Goal: Information Seeking & Learning: Learn about a topic

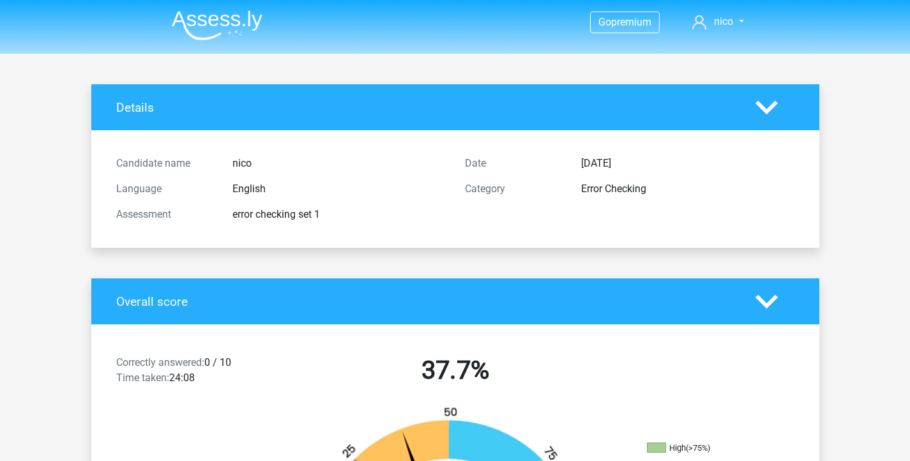
scroll to position [179, 0]
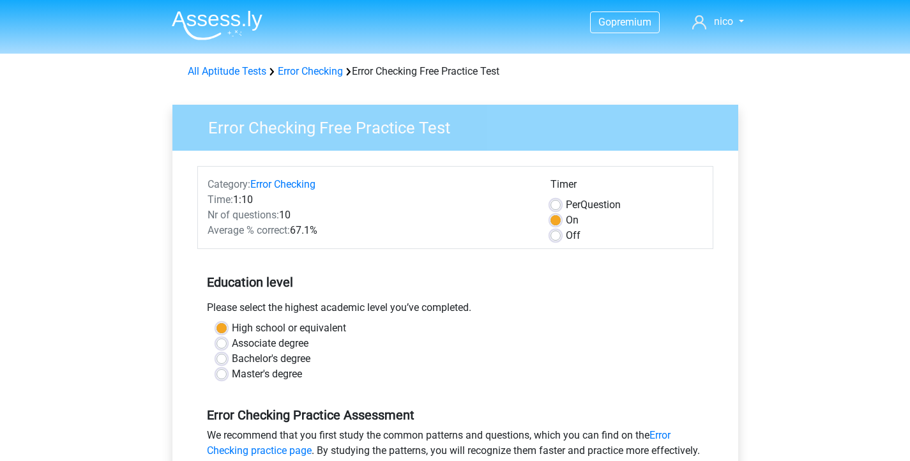
scroll to position [236, 0]
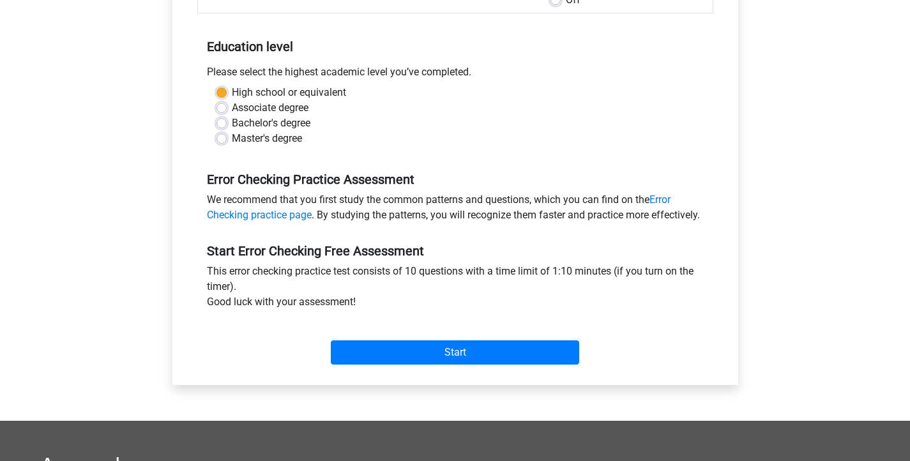
click at [418, 354] on div "Start" at bounding box center [455, 342] width 516 height 45
click at [232, 136] on label "Master's degree" at bounding box center [267, 138] width 70 height 15
click at [224, 136] on input "Master's degree" at bounding box center [222, 137] width 10 height 13
radio input "true"
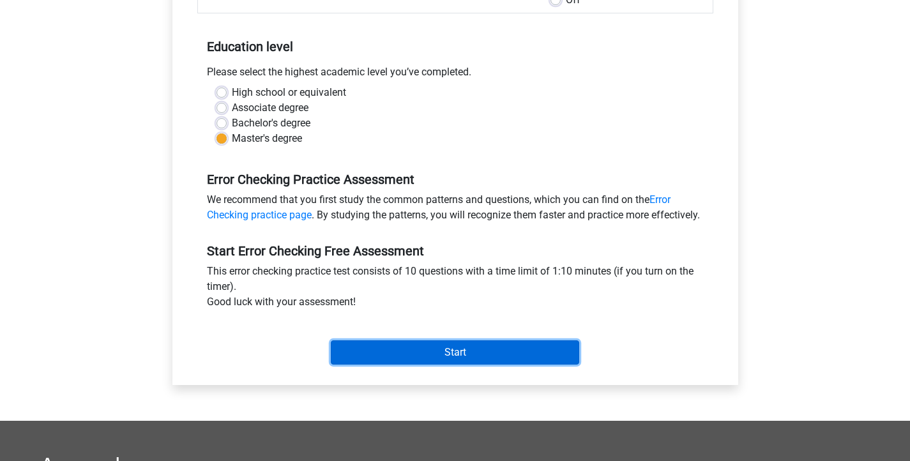
click at [453, 365] on input "Start" at bounding box center [455, 352] width 248 height 24
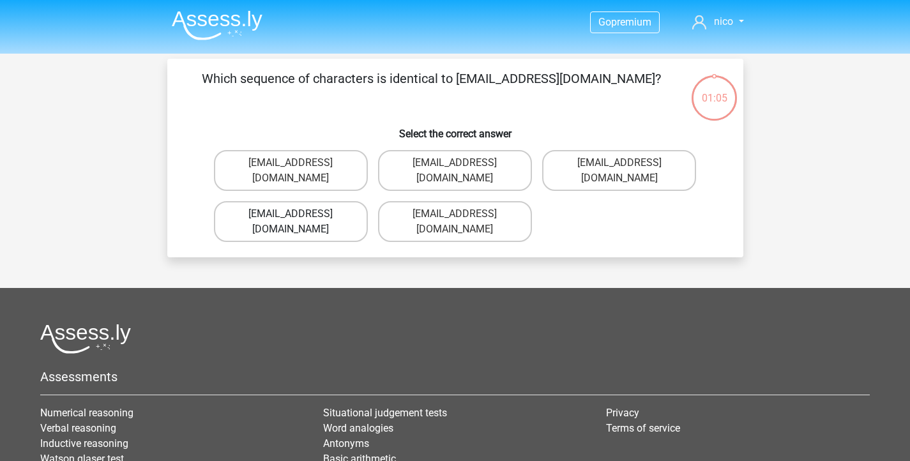
click at [282, 201] on label "Evie_Meade@jointmail.com.uk" at bounding box center [291, 221] width 154 height 41
click at [291, 214] on input "Evie_Meade@jointmail.com.uk" at bounding box center [295, 218] width 8 height 8
radio input "true"
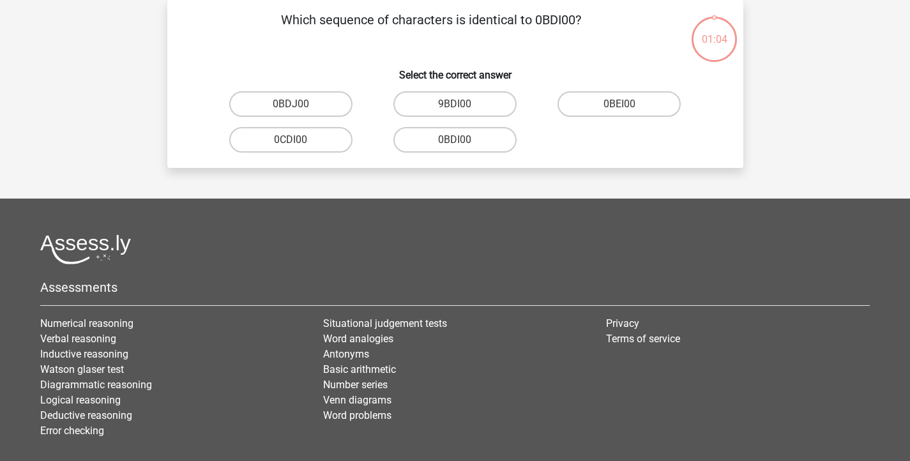
scroll to position [20, 0]
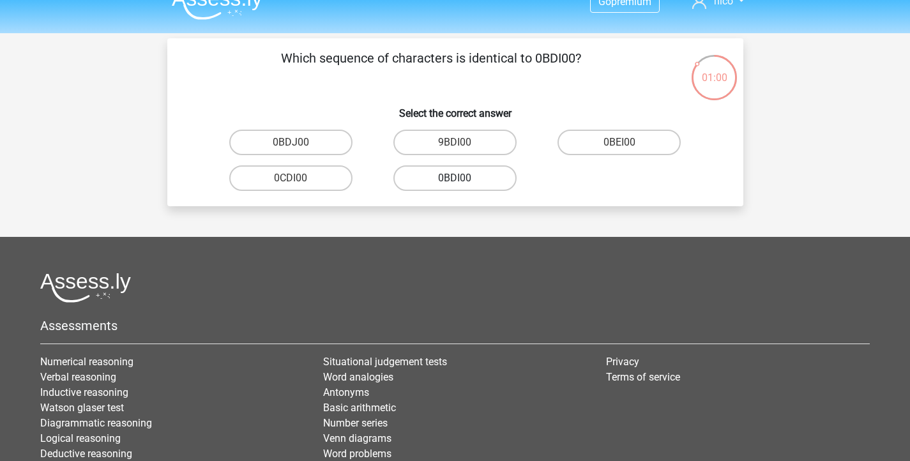
click at [478, 183] on label "0BDI00" at bounding box center [454, 178] width 123 height 26
click at [463, 183] on input "0BDI00" at bounding box center [459, 182] width 8 height 8
radio input "true"
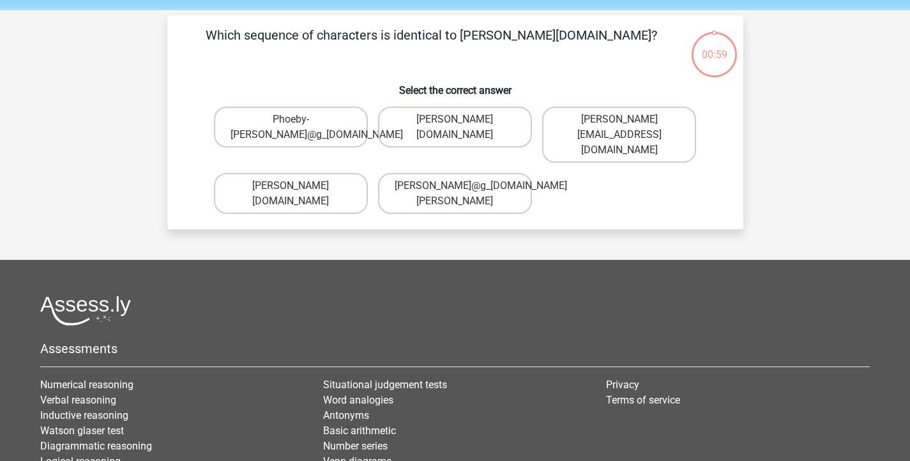
scroll to position [40, 0]
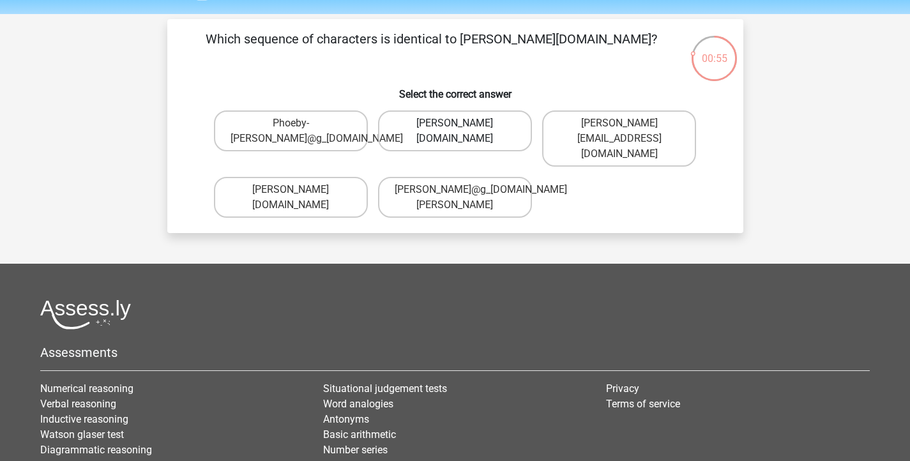
click at [494, 134] on label "Phoebe-Patterson@g_mail.gr" at bounding box center [455, 130] width 154 height 41
click at [463, 132] on input "Phoebe-Patterson@g_mail.gr" at bounding box center [459, 127] width 8 height 8
radio input "true"
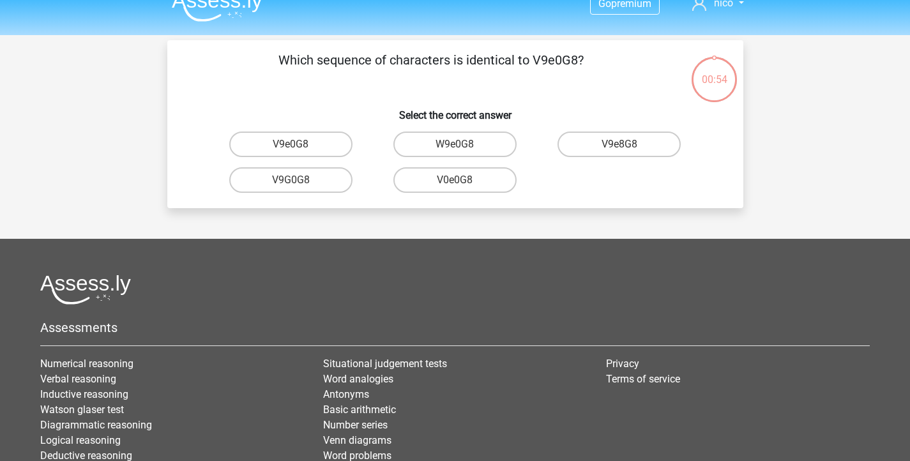
scroll to position [15, 0]
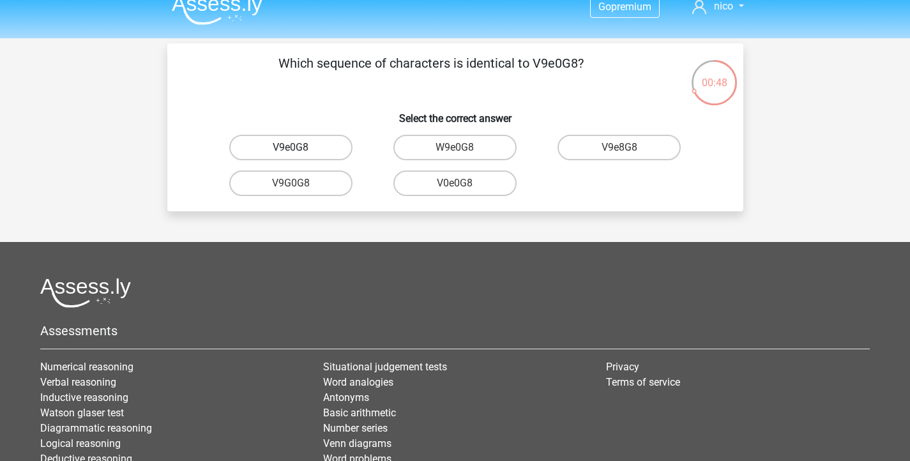
click at [314, 155] on label "V9e0G8" at bounding box center [290, 148] width 123 height 26
click at [299, 155] on input "V9e0G8" at bounding box center [295, 152] width 8 height 8
radio input "true"
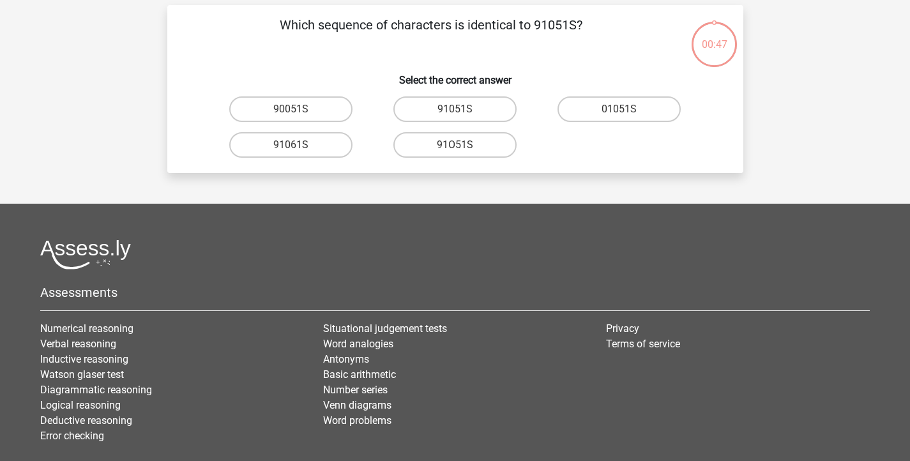
scroll to position [4, 0]
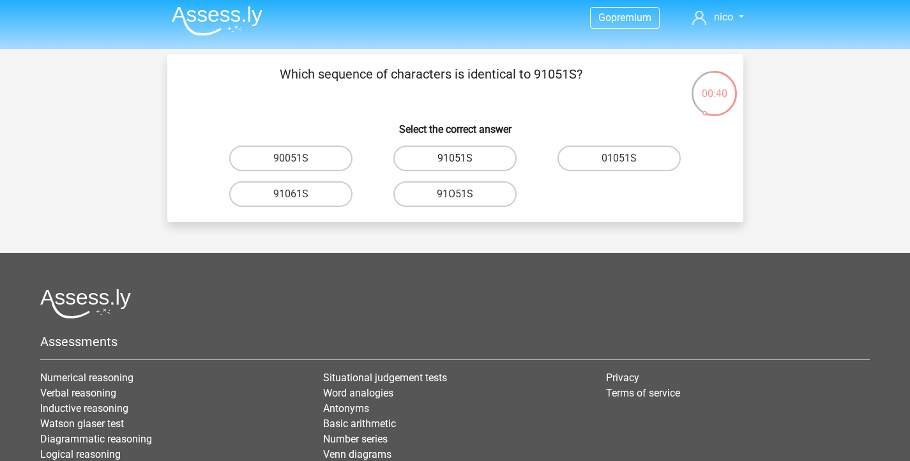
click at [483, 156] on label "91051S" at bounding box center [454, 159] width 123 height 26
click at [463, 158] on input "91051S" at bounding box center [459, 162] width 8 height 8
radio input "true"
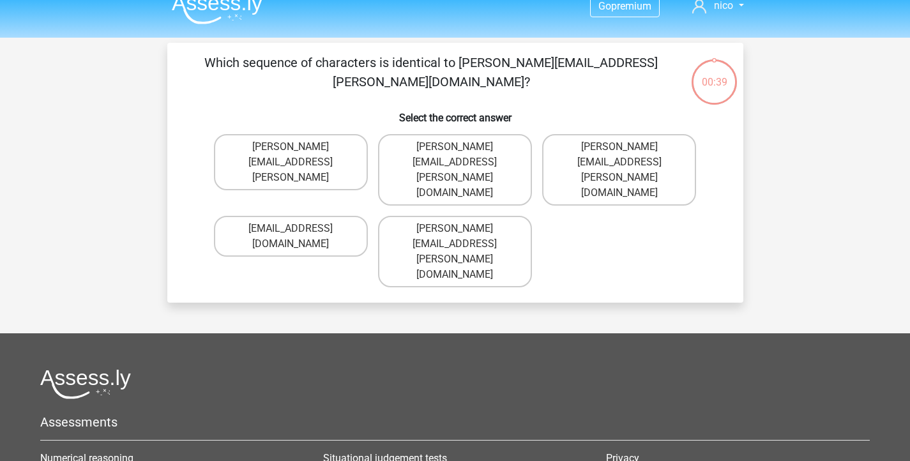
scroll to position [15, 0]
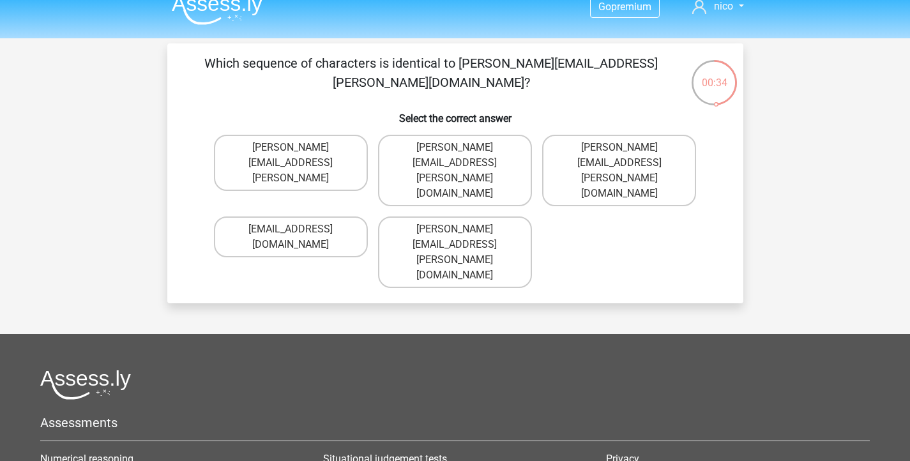
click at [457, 229] on input "Connor.Paterson@mailme.com" at bounding box center [459, 233] width 8 height 8
radio input "true"
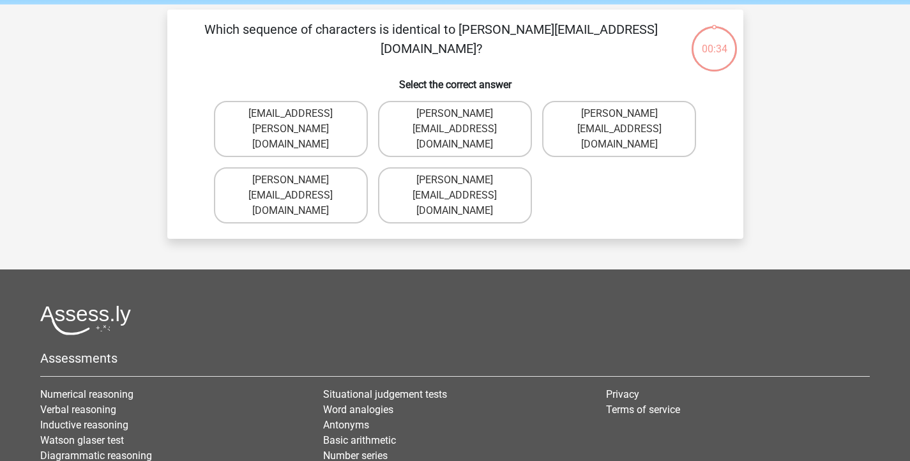
scroll to position [42, 0]
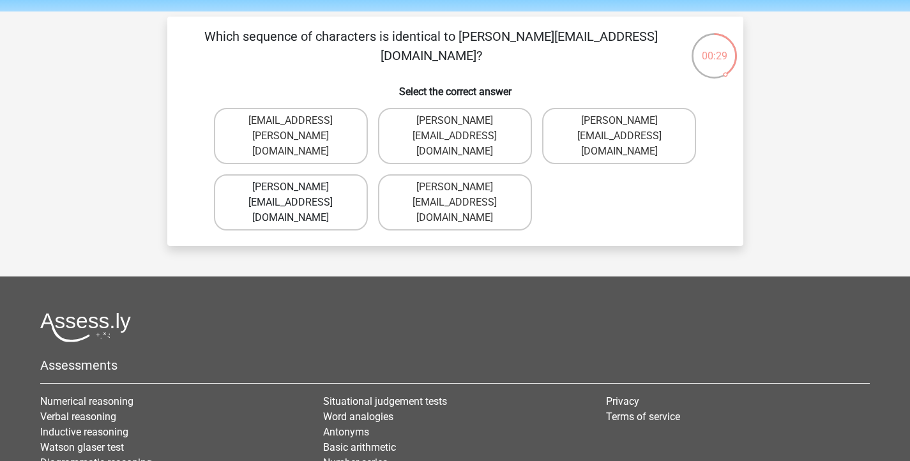
click at [342, 176] on label "Ava-Carroll@mailme.uk.com" at bounding box center [291, 202] width 154 height 56
click at [299, 187] on input "Ava-Carroll@mailme.uk.com" at bounding box center [295, 191] width 8 height 8
radio input "true"
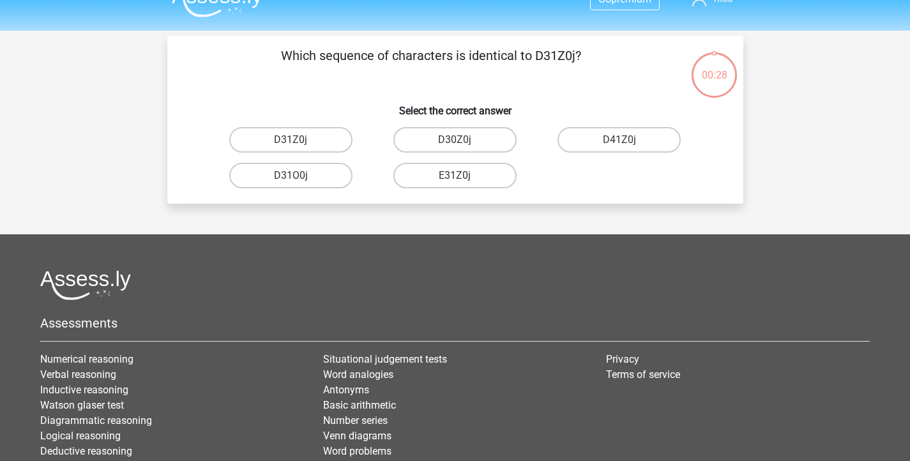
scroll to position [22, 0]
click at [328, 136] on label "D31Z0j" at bounding box center [290, 141] width 123 height 26
click at [299, 141] on input "D31Z0j" at bounding box center [295, 145] width 8 height 8
radio input "true"
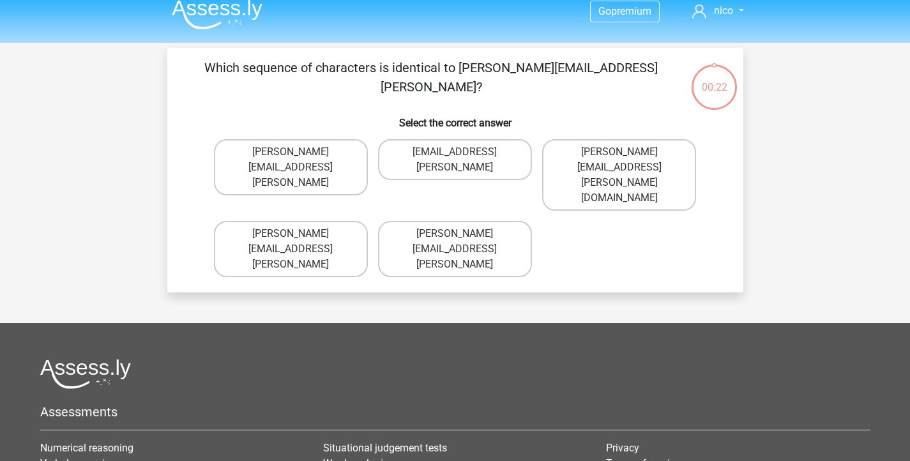
scroll to position [5, 0]
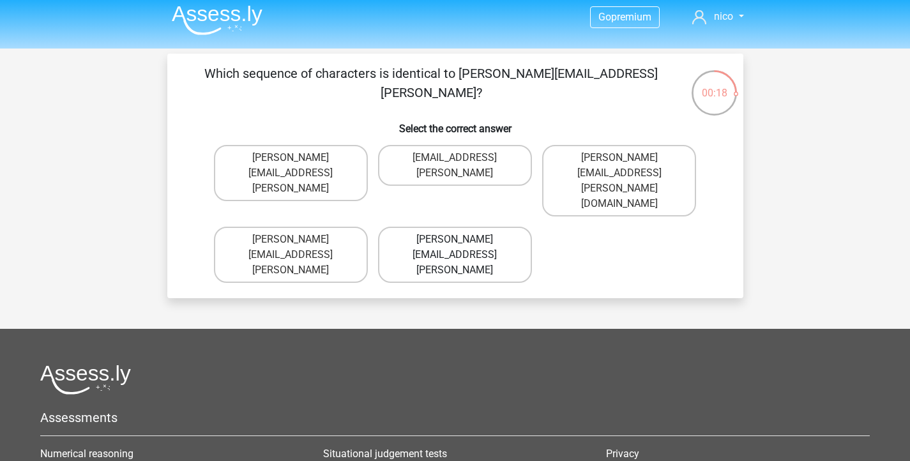
click at [506, 227] on label "Arthur.Bradley@memail.coo" at bounding box center [455, 255] width 154 height 56
click at [463, 240] on input "Arthur.Bradley@memail.coo" at bounding box center [459, 244] width 8 height 8
radio input "true"
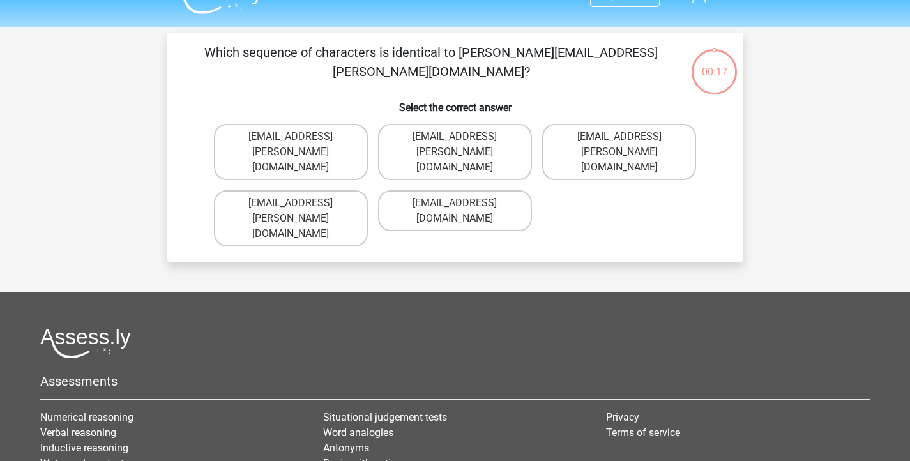
scroll to position [24, 0]
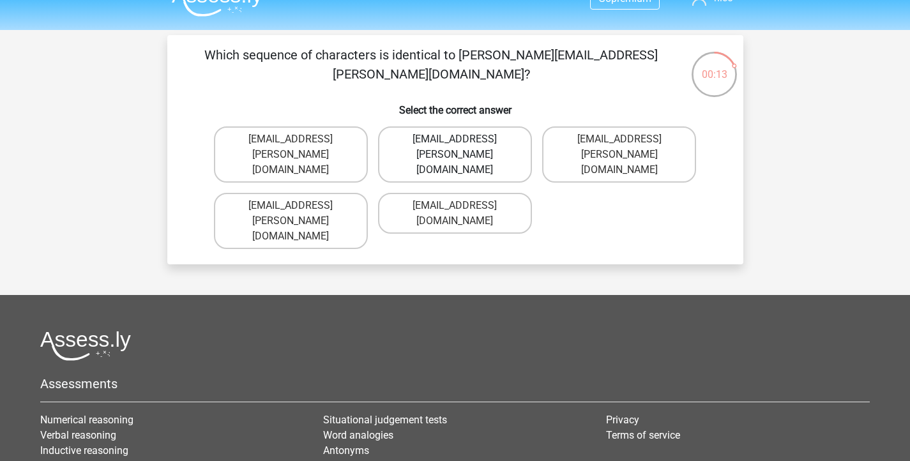
click at [445, 142] on label "Theo+Sadler@Gmail.uk.com" at bounding box center [455, 154] width 154 height 56
click at [455, 142] on input "Theo+Sadler@Gmail.uk.com" at bounding box center [459, 143] width 8 height 8
radio input "true"
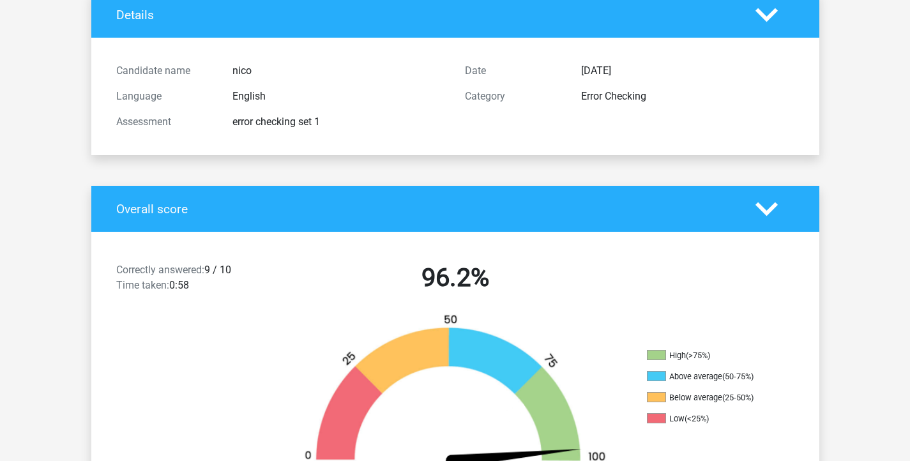
scroll to position [272, 0]
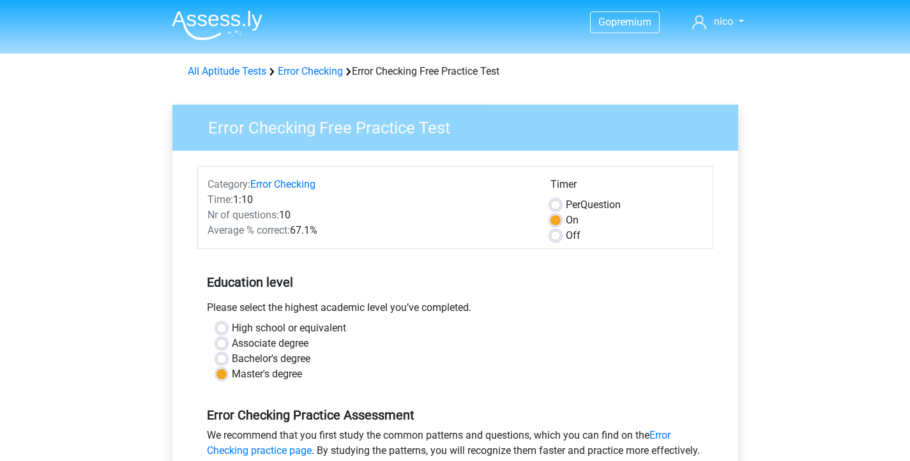
scroll to position [236, 0]
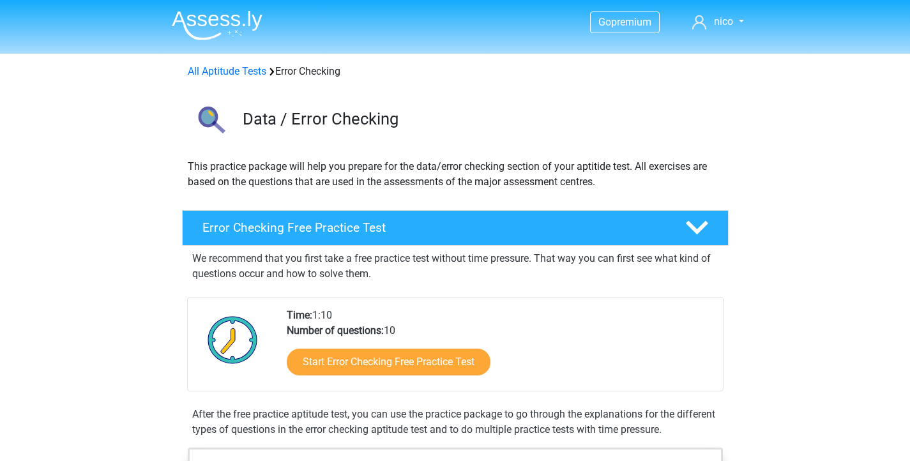
scroll to position [107, 0]
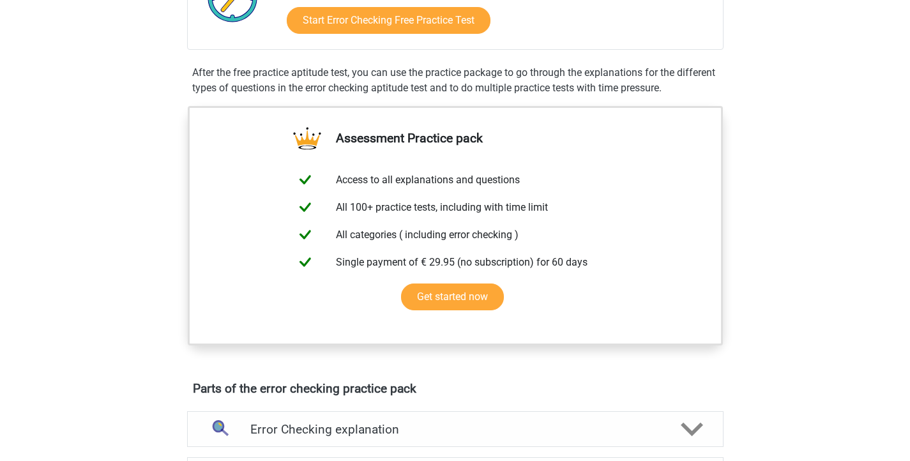
scroll to position [162, 0]
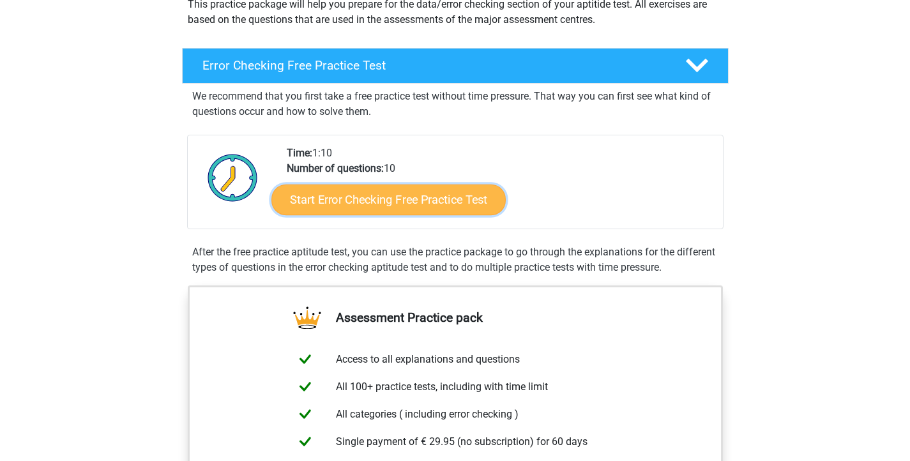
click at [317, 200] on link "Start Error Checking Free Practice Test" at bounding box center [388, 200] width 234 height 31
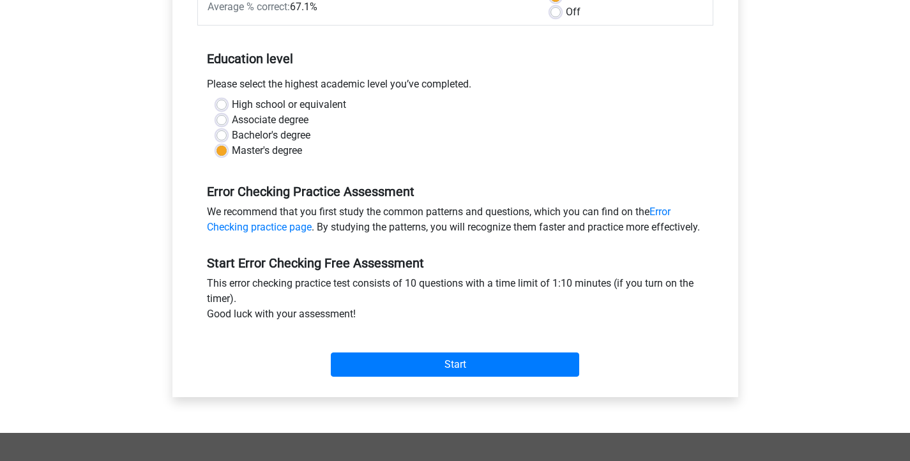
scroll to position [227, 0]
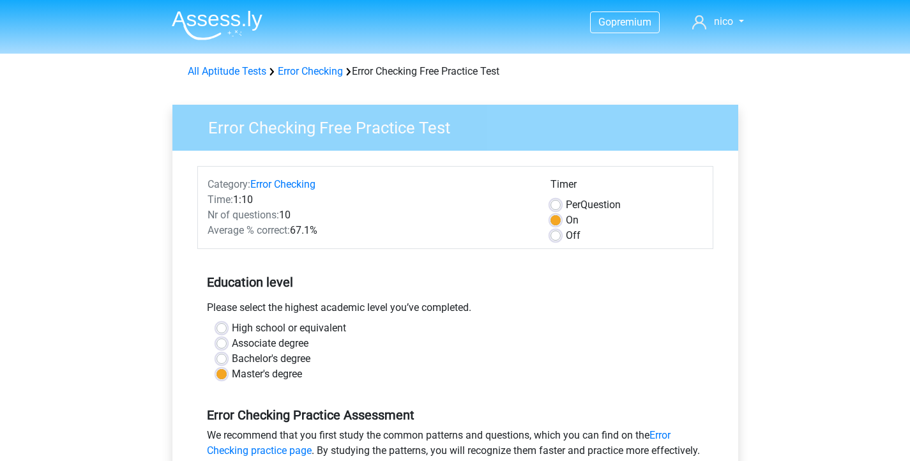
scroll to position [232, 0]
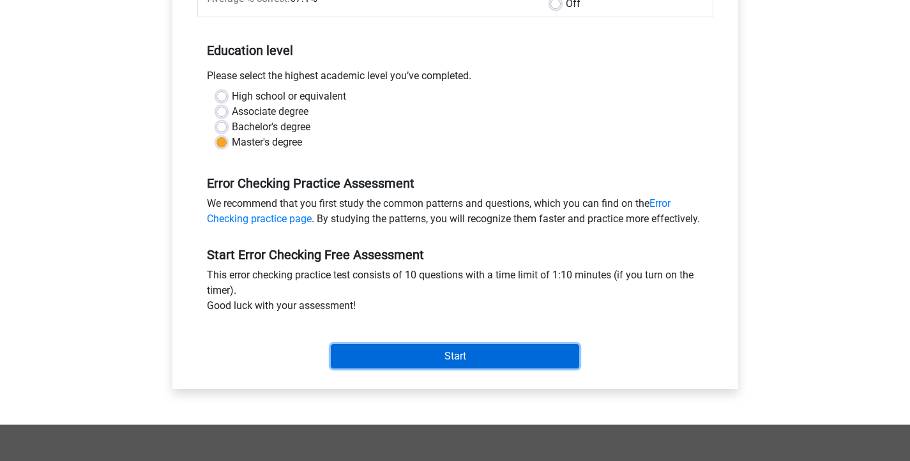
click at [453, 369] on input "Start" at bounding box center [455, 356] width 248 height 24
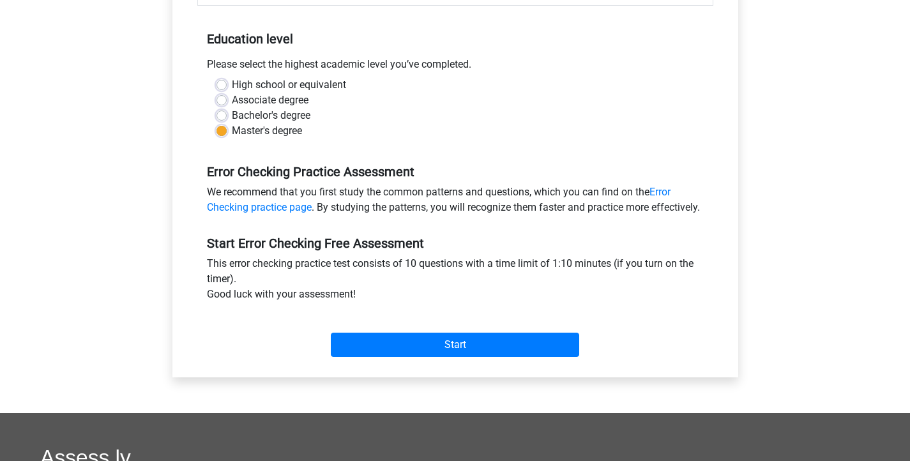
scroll to position [240, 0]
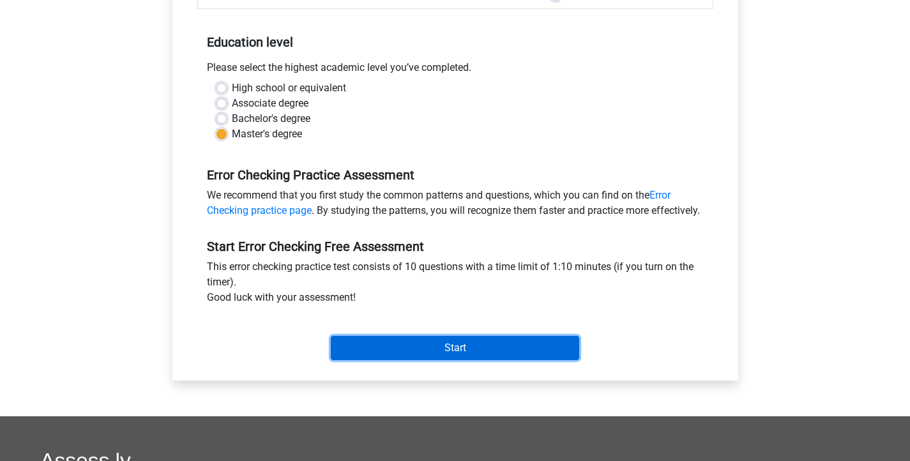
click at [386, 357] on input "Start" at bounding box center [455, 348] width 248 height 24
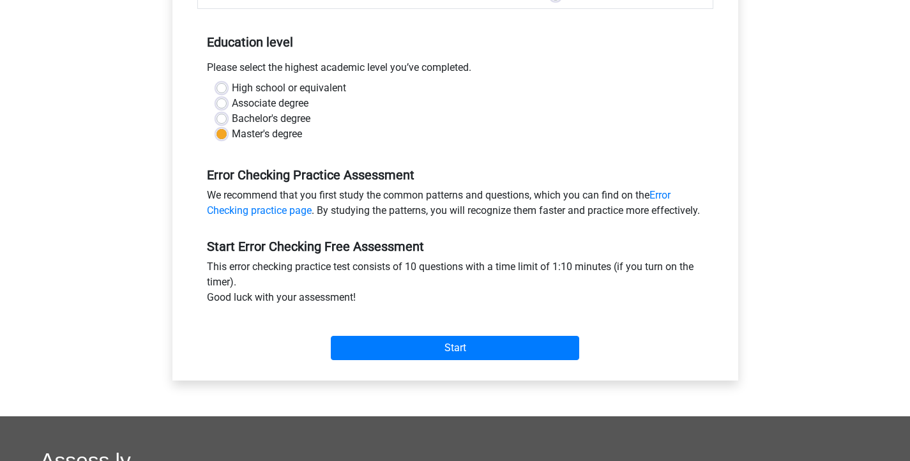
click at [254, 86] on label "High school or equivalent" at bounding box center [289, 87] width 114 height 15
click at [227, 86] on input "High school or equivalent" at bounding box center [222, 86] width 10 height 13
radio input "true"
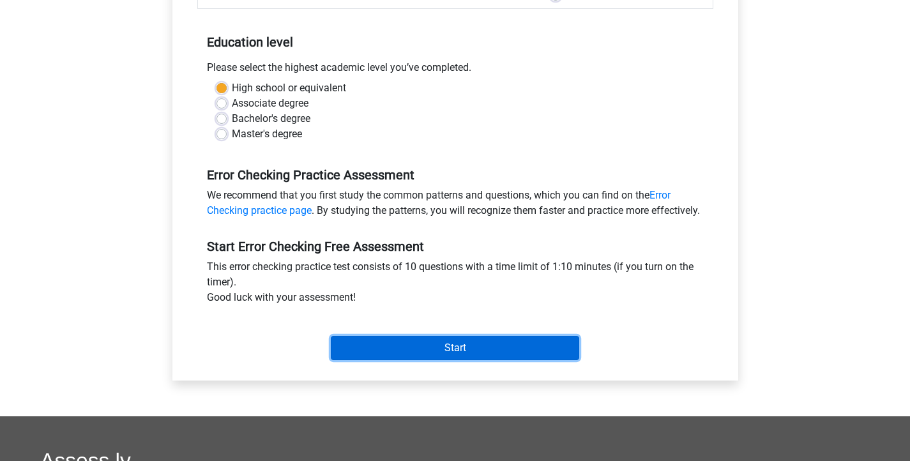
click at [494, 360] on input "Start" at bounding box center [455, 348] width 248 height 24
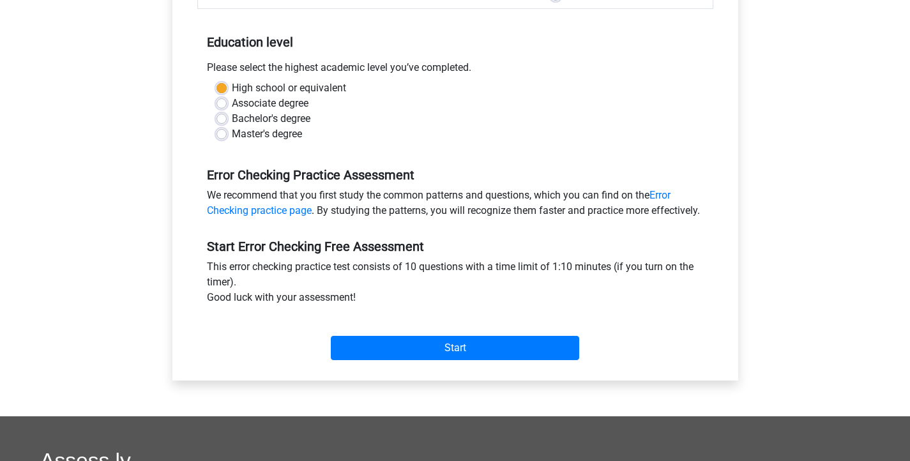
click at [476, 310] on div "This error checking practice test consists of 10 questions with a time limit of…" at bounding box center [455, 284] width 516 height 51
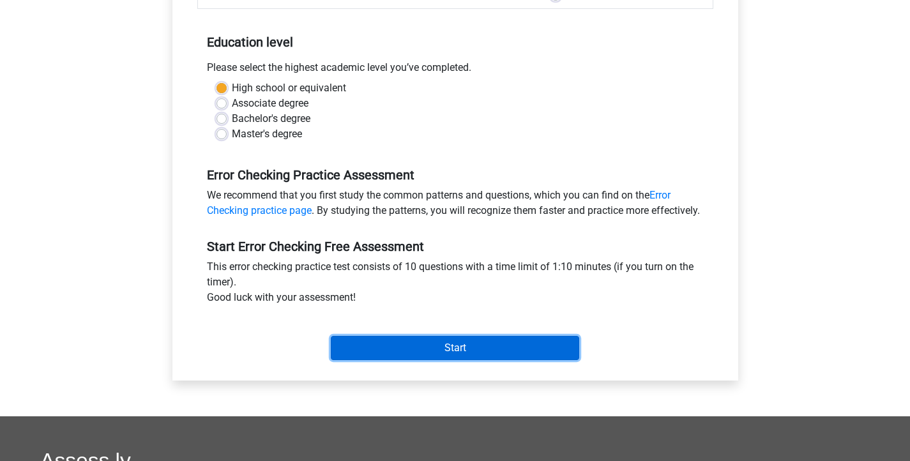
click at [458, 360] on input "Start" at bounding box center [455, 348] width 248 height 24
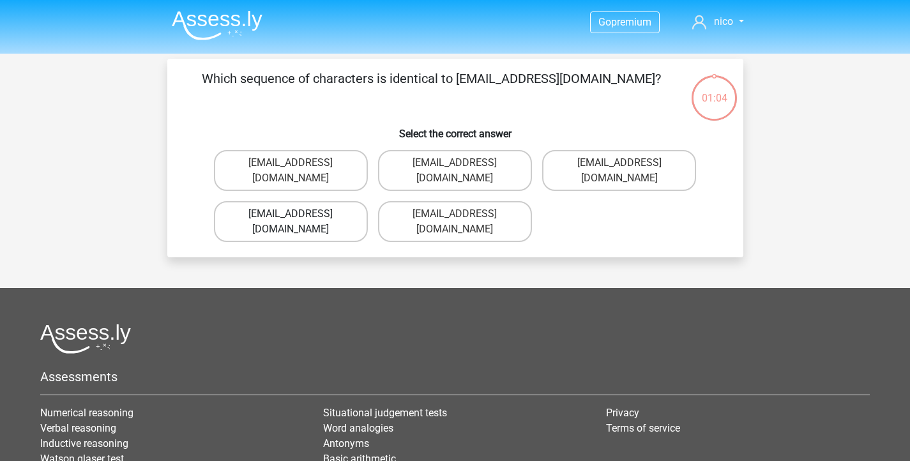
click at [331, 201] on label "[EMAIL_ADDRESS][DOMAIN_NAME]" at bounding box center [291, 221] width 154 height 41
click at [299, 214] on input "[EMAIL_ADDRESS][DOMAIN_NAME]" at bounding box center [295, 218] width 8 height 8
radio input "true"
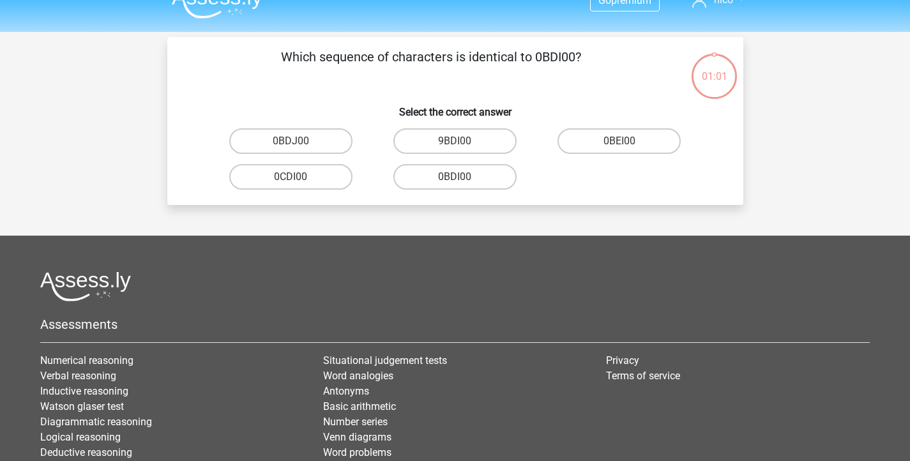
scroll to position [20, 0]
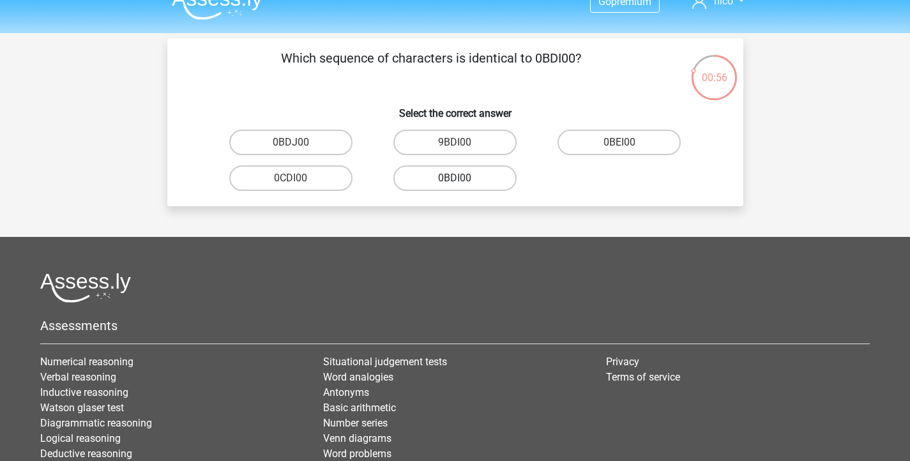
click at [470, 182] on label "0BDI00" at bounding box center [454, 178] width 123 height 26
click at [463, 182] on input "0BDI00" at bounding box center [459, 182] width 8 height 8
radio input "true"
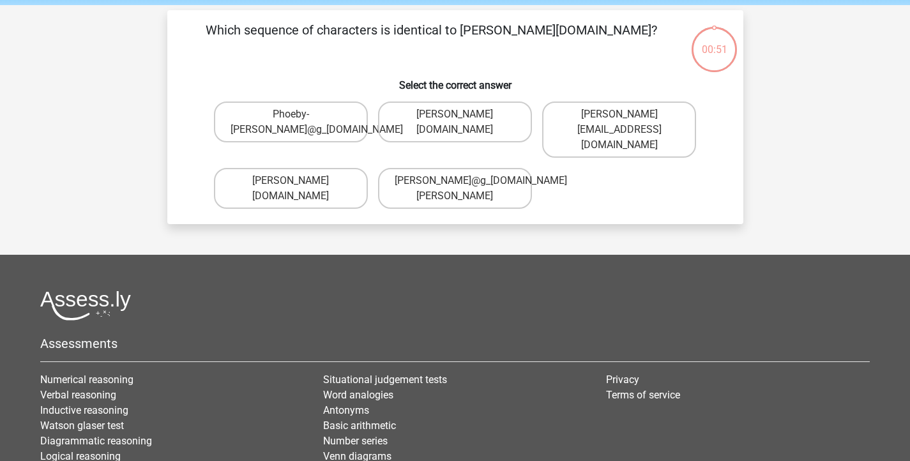
scroll to position [59, 0]
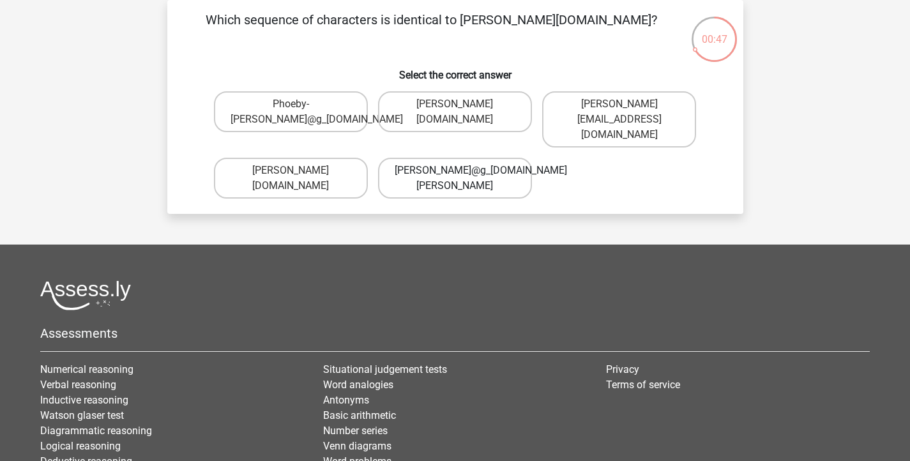
click at [462, 168] on label "Phoebe-Patterson@g_mail.gl" at bounding box center [455, 178] width 154 height 41
click at [462, 171] on input "Phoebe-Patterson@g_mail.gl" at bounding box center [459, 175] width 8 height 8
radio input "true"
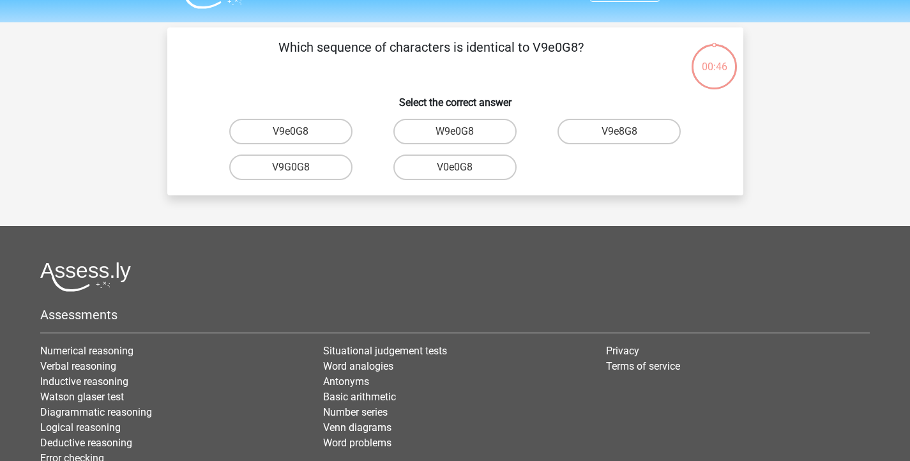
scroll to position [28, 0]
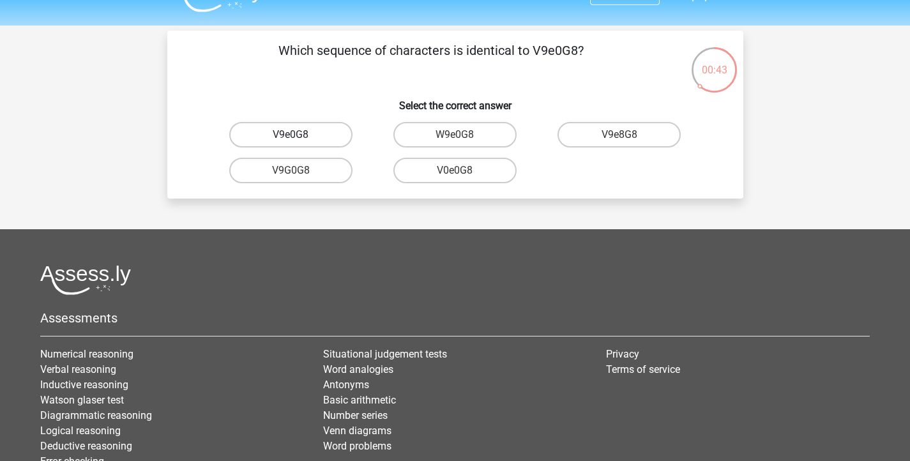
click at [311, 140] on label "V9e0G8" at bounding box center [290, 135] width 123 height 26
click at [299, 140] on input "V9e0G8" at bounding box center [295, 139] width 8 height 8
radio input "true"
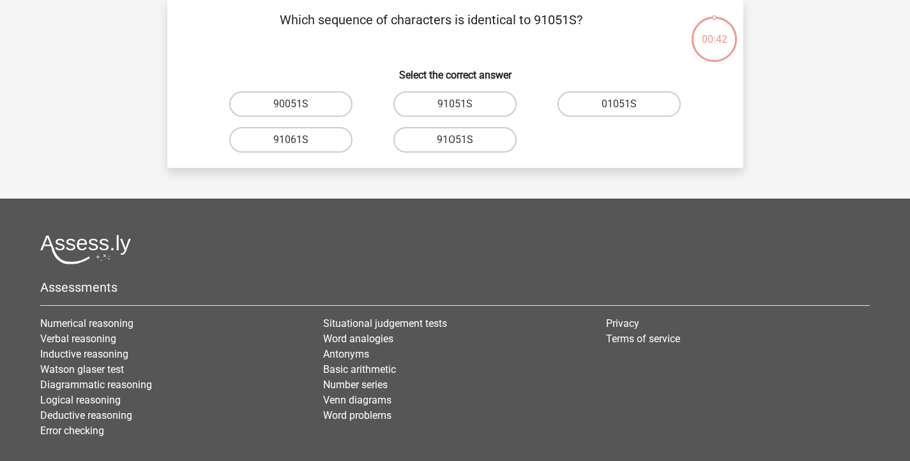
scroll to position [34, 0]
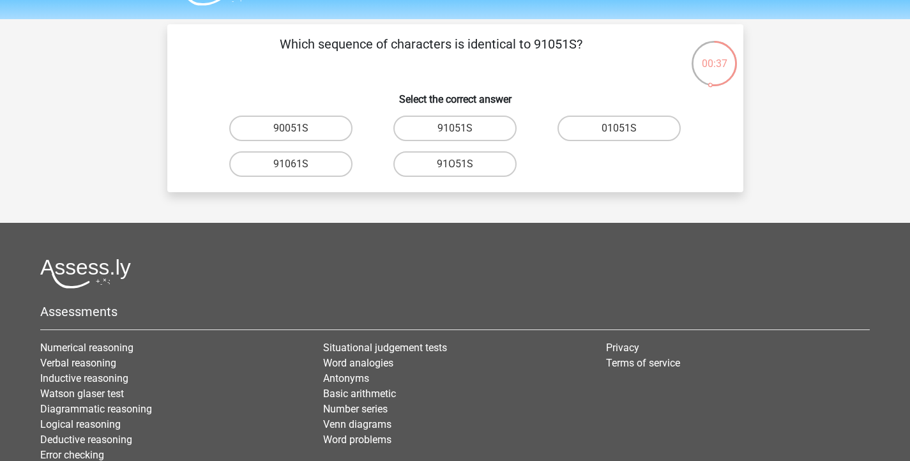
click at [463, 129] on input "91051S" at bounding box center [459, 132] width 8 height 8
radio input "true"
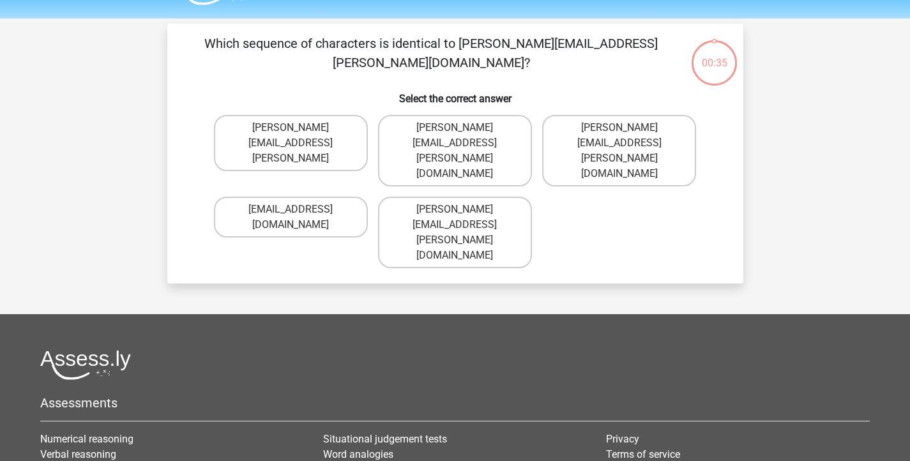
scroll to position [33, 0]
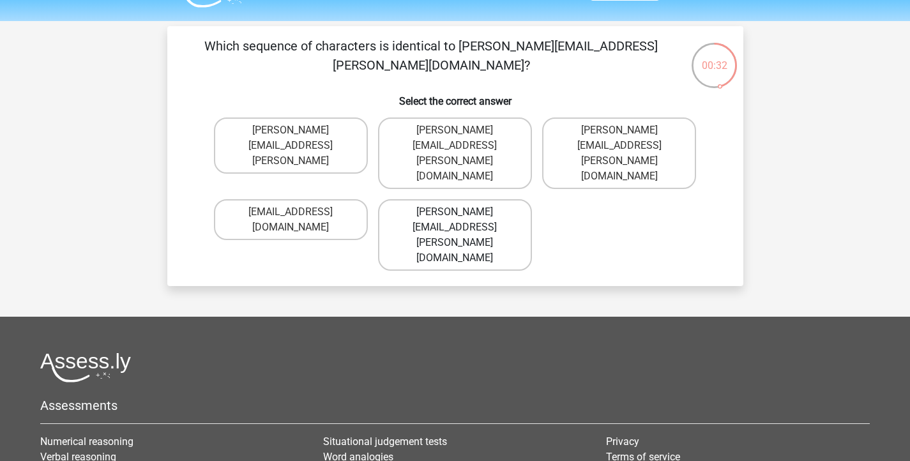
click at [434, 199] on label "Connor.Paterson@mailme.com" at bounding box center [455, 235] width 154 height 72
click at [455, 212] on input "Connor.Paterson@mailme.com" at bounding box center [459, 216] width 8 height 8
radio input "true"
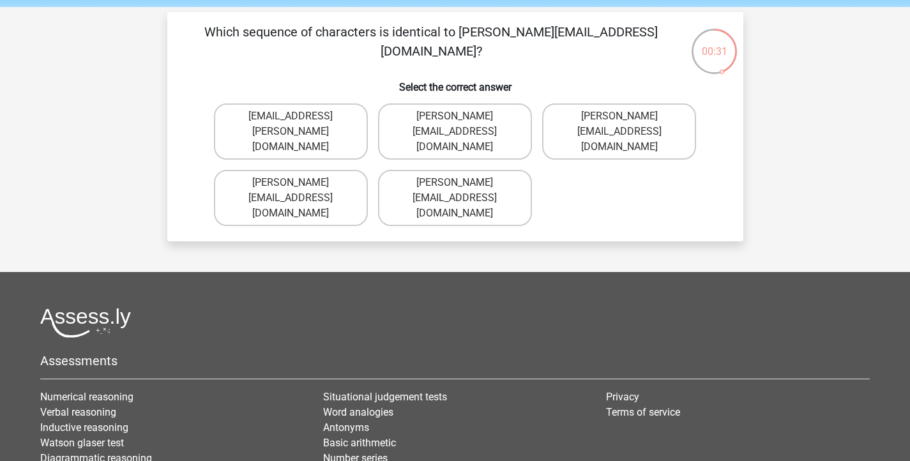
scroll to position [42, 0]
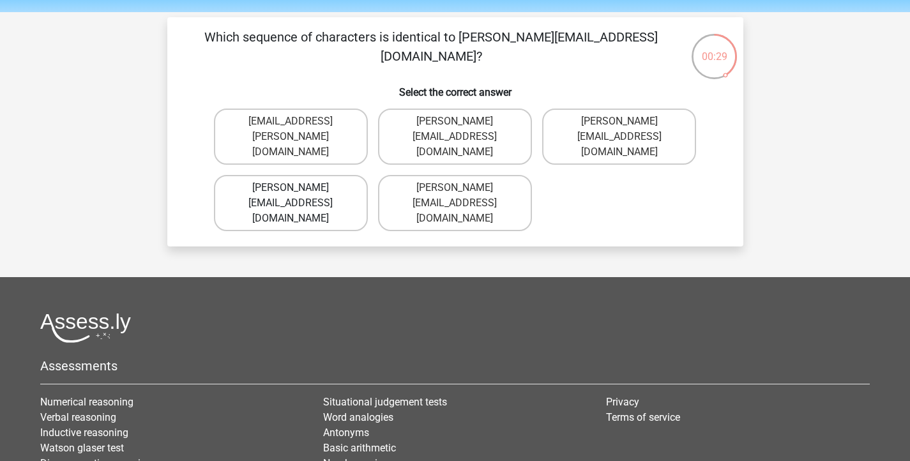
click at [301, 189] on label "Ava-Carroll@mailme.uk.com" at bounding box center [291, 203] width 154 height 56
click at [299, 189] on input "Ava-Carroll@mailme.uk.com" at bounding box center [295, 192] width 8 height 8
radio input "true"
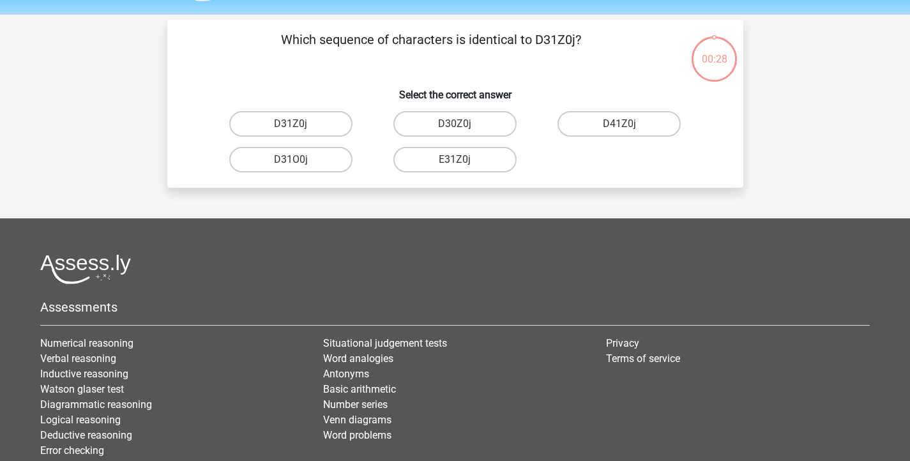
scroll to position [38, 0]
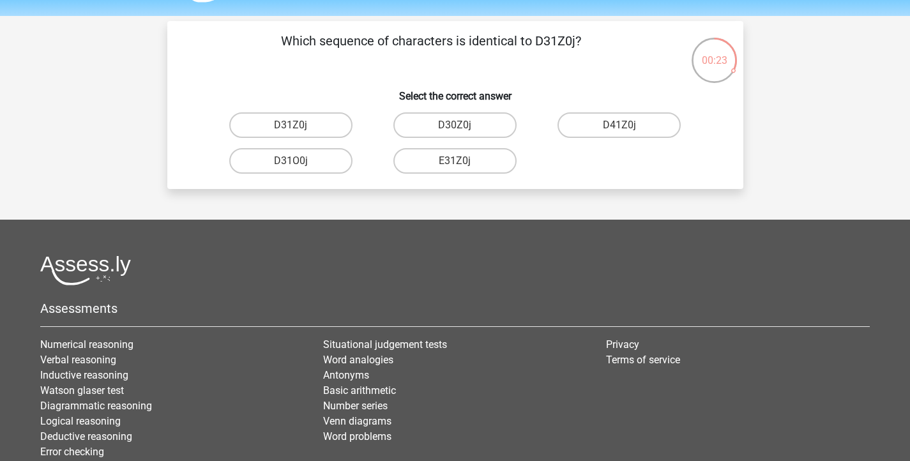
click at [291, 166] on input "D31O0j" at bounding box center [295, 165] width 8 height 8
radio input "true"
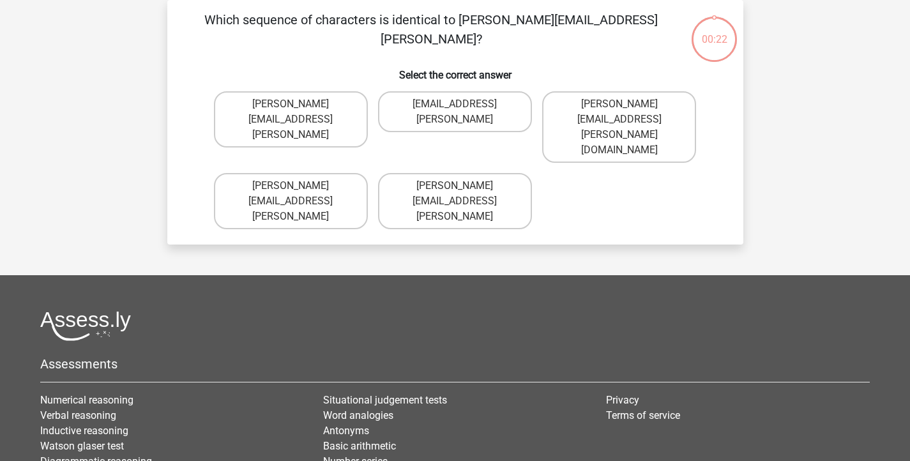
click at [300, 102] on label "Arthur.Bradley@mailme.coo" at bounding box center [291, 119] width 154 height 56
click at [299, 104] on input "Arthur.Bradley@mailme.coo" at bounding box center [295, 108] width 8 height 8
radio input "true"
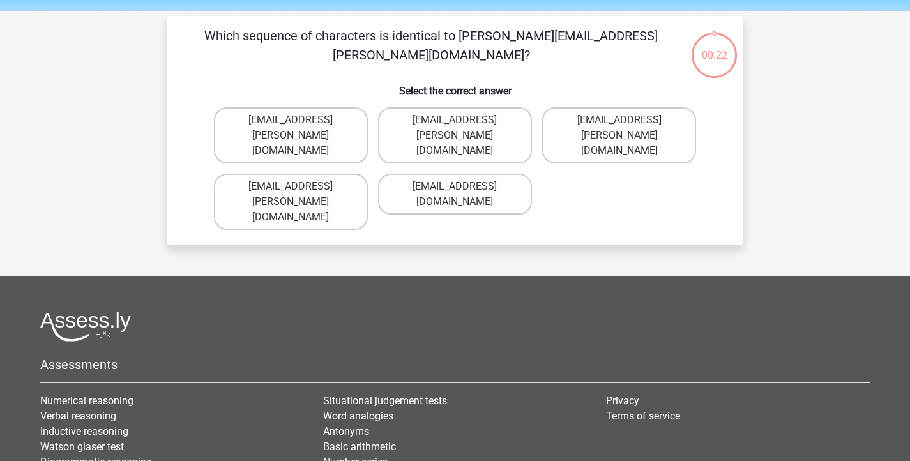
scroll to position [35, 0]
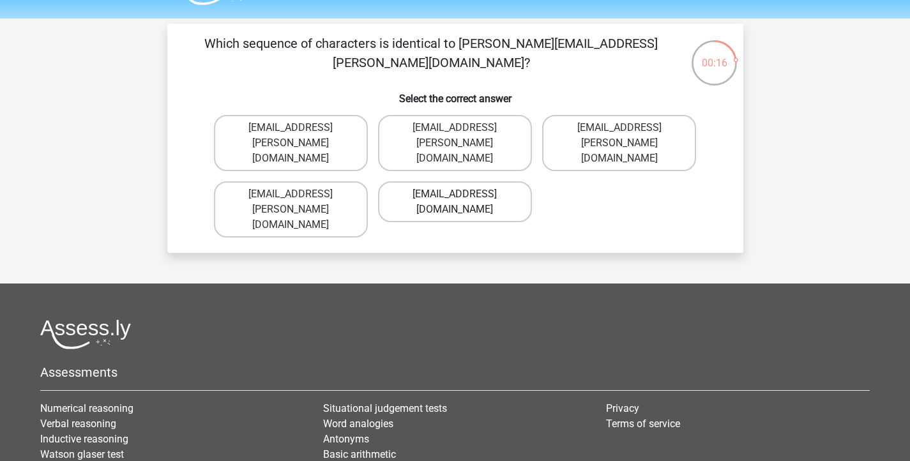
click at [464, 181] on label "Theo+Sadller@Gmail.uk.com" at bounding box center [455, 201] width 154 height 41
click at [463, 194] on input "Theo+Sadller@Gmail.uk.com" at bounding box center [459, 198] width 8 height 8
radio input "true"
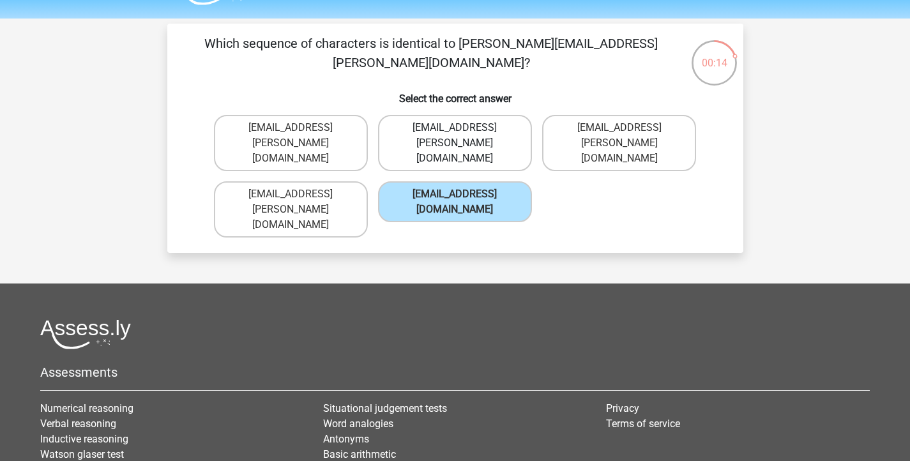
click at [456, 125] on label "Theo+Sadler@Gmail.uk.com" at bounding box center [455, 143] width 154 height 56
click at [456, 128] on input "Theo+Sadler@Gmail.uk.com" at bounding box center [459, 132] width 8 height 8
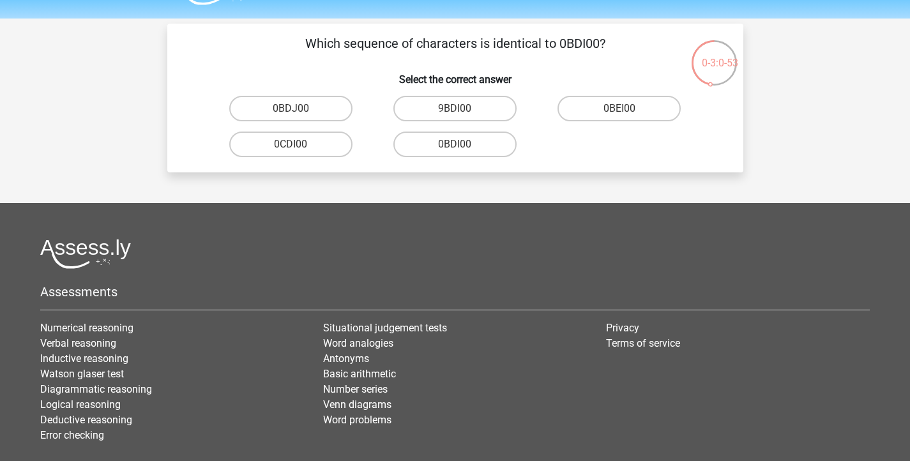
scroll to position [59, 0]
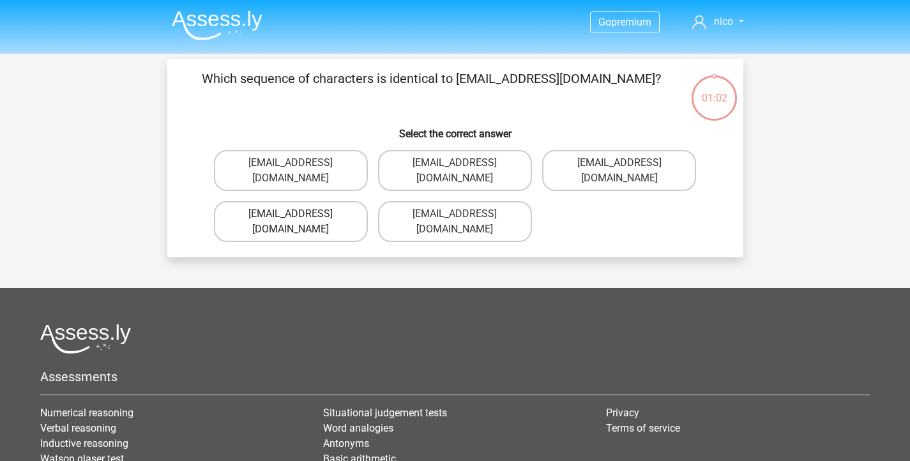
click at [296, 201] on label "[EMAIL_ADDRESS][DOMAIN_NAME]" at bounding box center [291, 221] width 154 height 41
click at [296, 214] on input "[EMAIL_ADDRESS][DOMAIN_NAME]" at bounding box center [295, 218] width 8 height 8
radio input "true"
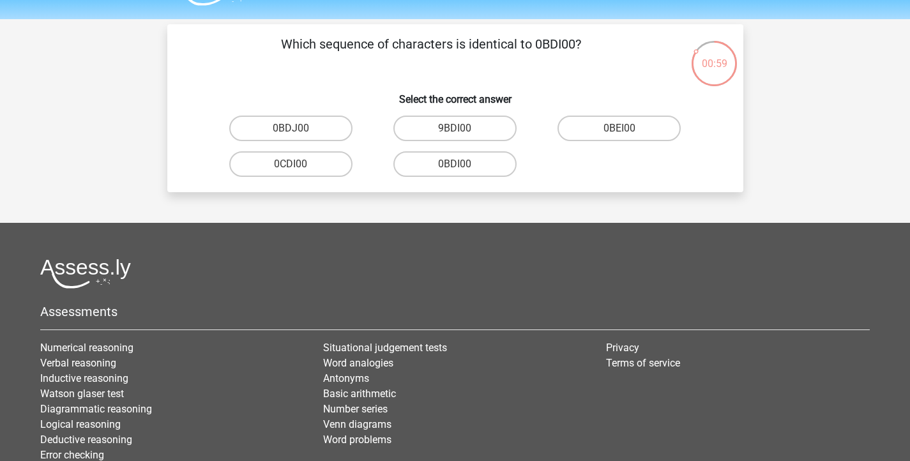
scroll to position [29, 0]
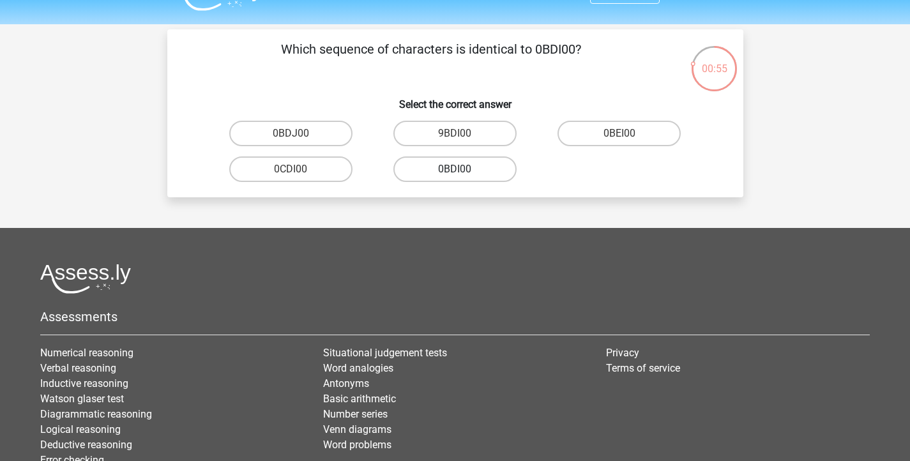
click at [478, 172] on label "0BDI00" at bounding box center [454, 169] width 123 height 26
click at [463, 172] on input "0BDI00" at bounding box center [459, 173] width 8 height 8
radio input "true"
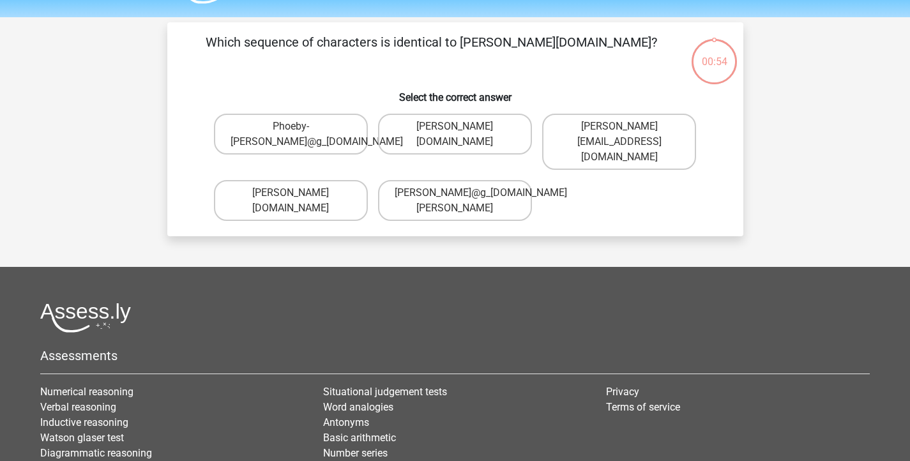
scroll to position [36, 0]
click at [511, 142] on label "Phoebe-Patterson@g_mail.gr" at bounding box center [455, 134] width 154 height 41
click at [463, 135] on input "Phoebe-Patterson@g_mail.gr" at bounding box center [459, 131] width 8 height 8
radio input "true"
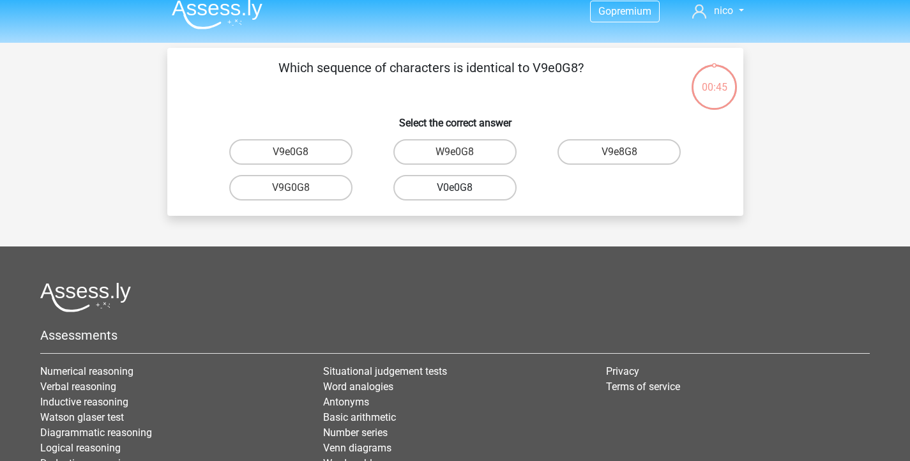
scroll to position [10, 0]
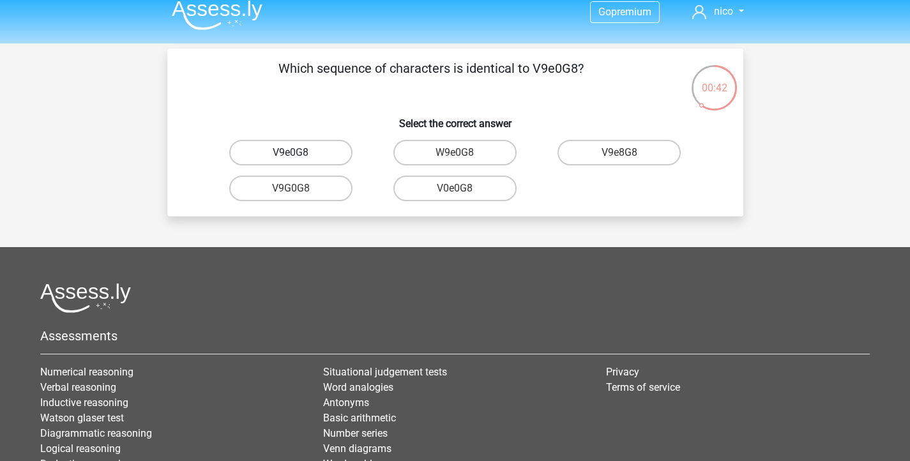
click at [309, 154] on label "V9e0G8" at bounding box center [290, 153] width 123 height 26
click at [299, 154] on input "V9e0G8" at bounding box center [295, 157] width 8 height 8
radio input "true"
click at [466, 156] on label "91051S" at bounding box center [454, 153] width 123 height 26
click at [463, 156] on input "91051S" at bounding box center [459, 157] width 8 height 8
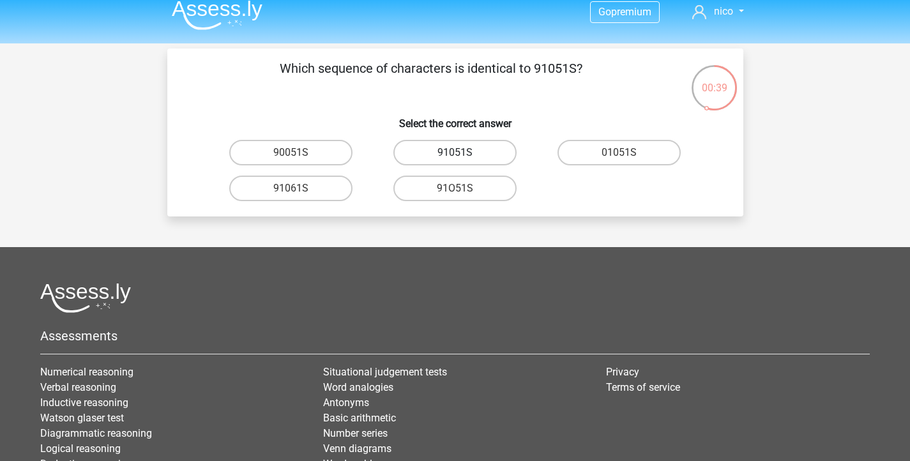
radio input "true"
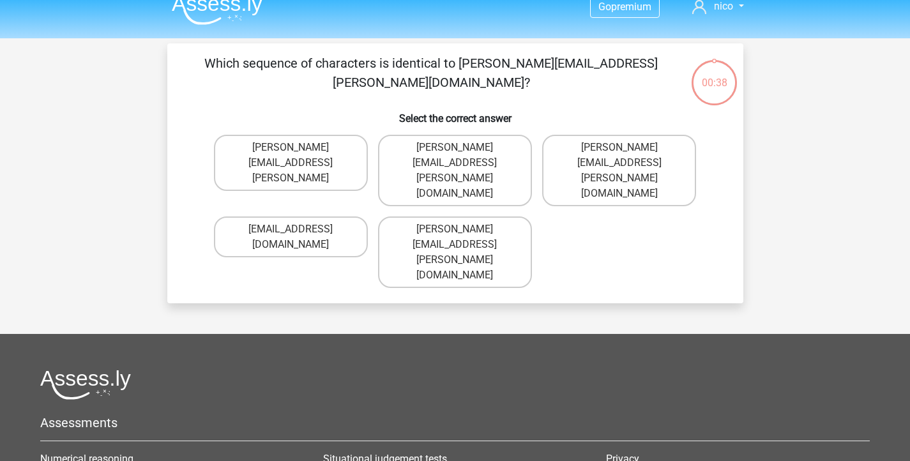
scroll to position [8, 0]
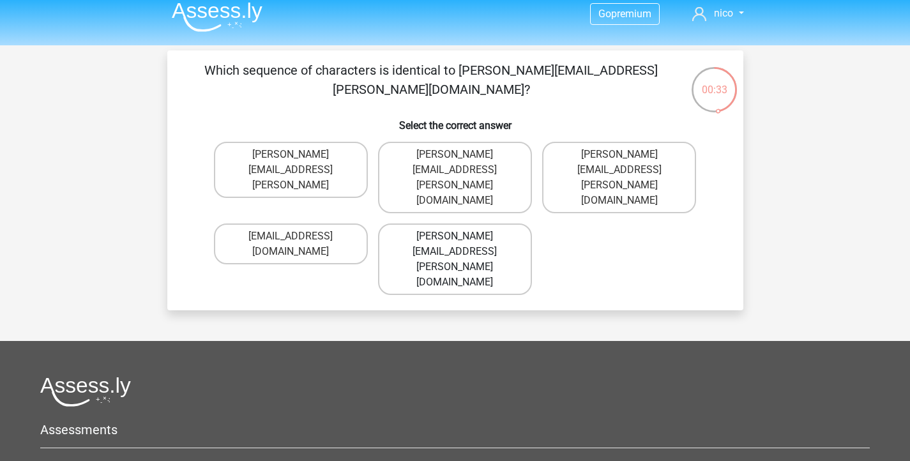
click at [464, 224] on label "Connor.Paterson@mailme.com" at bounding box center [455, 260] width 154 height 72
click at [463, 236] on input "[PERSON_NAME][EMAIL_ADDRESS][PERSON_NAME][DOMAIN_NAME]" at bounding box center [459, 240] width 8 height 8
radio input "true"
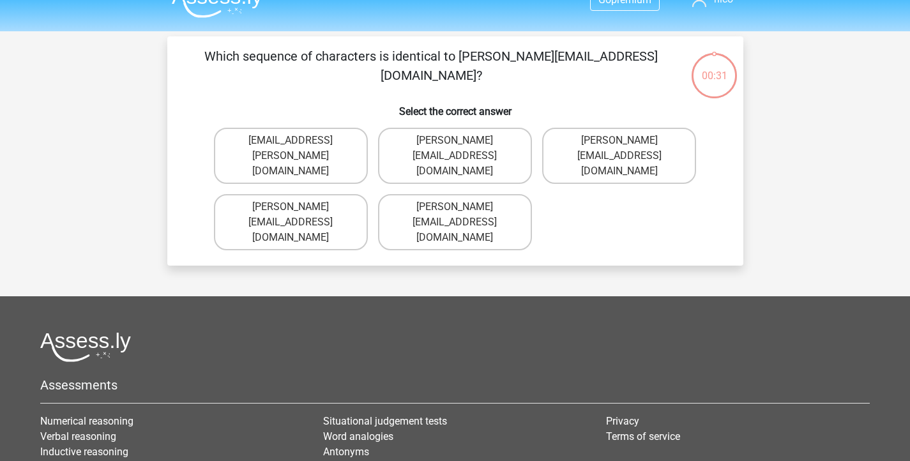
scroll to position [19, 0]
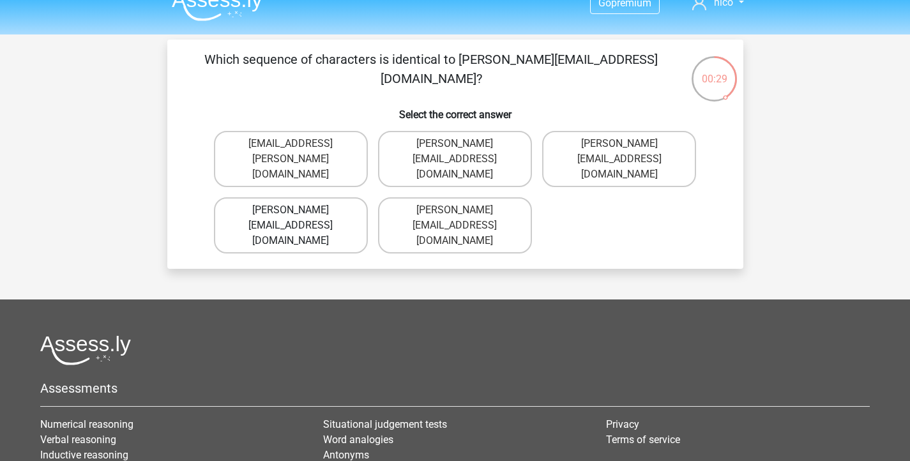
click at [285, 210] on label "Ava-Carroll@mailme.uk.com" at bounding box center [291, 225] width 154 height 56
click at [291, 210] on input "[PERSON_NAME][EMAIL_ADDRESS][DOMAIN_NAME]" at bounding box center [295, 214] width 8 height 8
radio input "true"
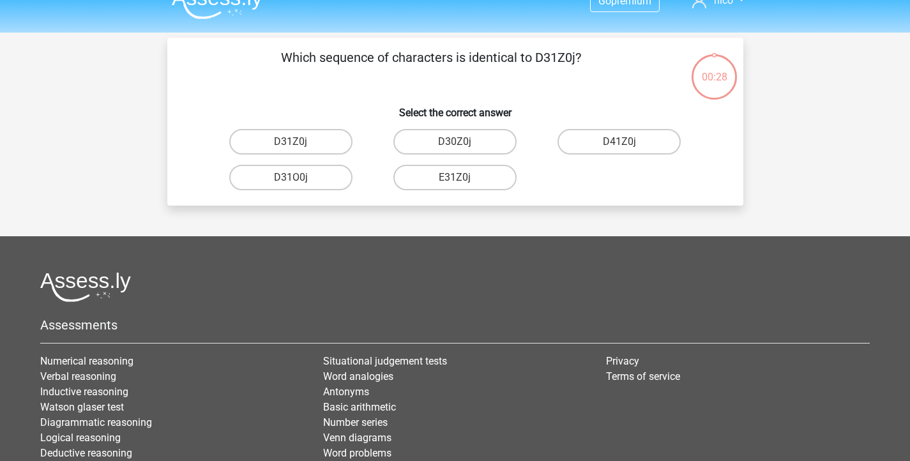
scroll to position [20, 0]
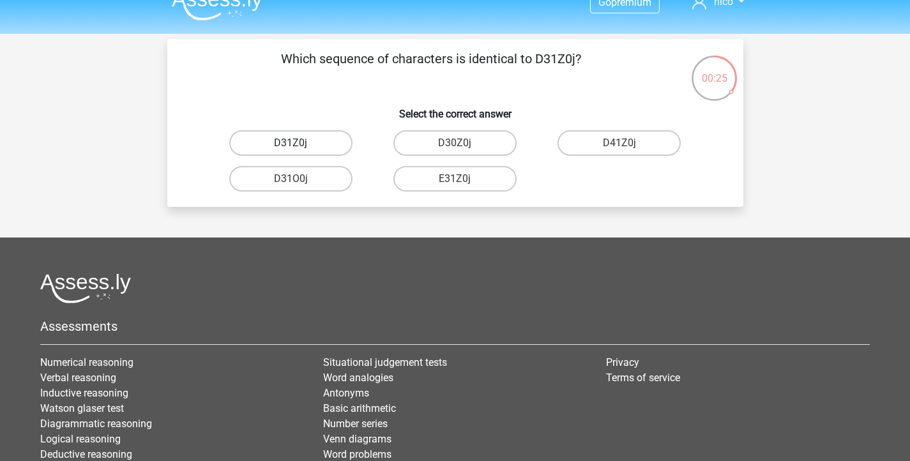
click at [319, 147] on label "D31Z0j" at bounding box center [290, 143] width 123 height 26
click at [299, 147] on input "D31Z0j" at bounding box center [295, 147] width 8 height 8
radio input "true"
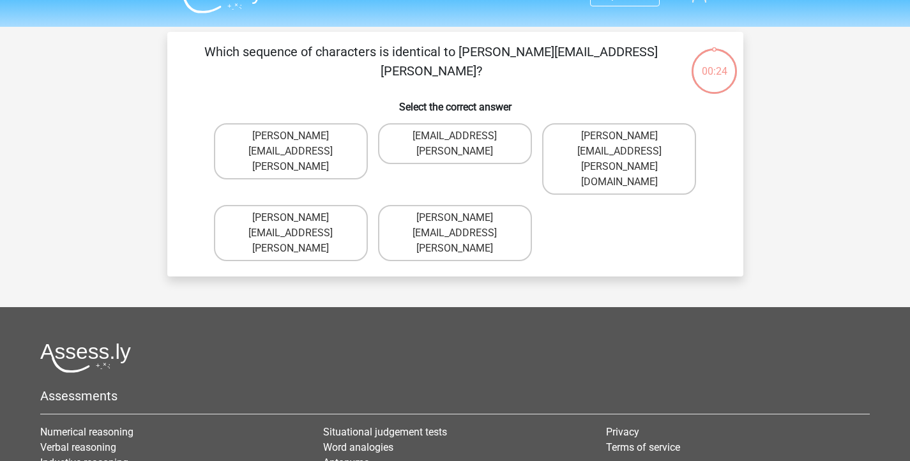
scroll to position [20, 0]
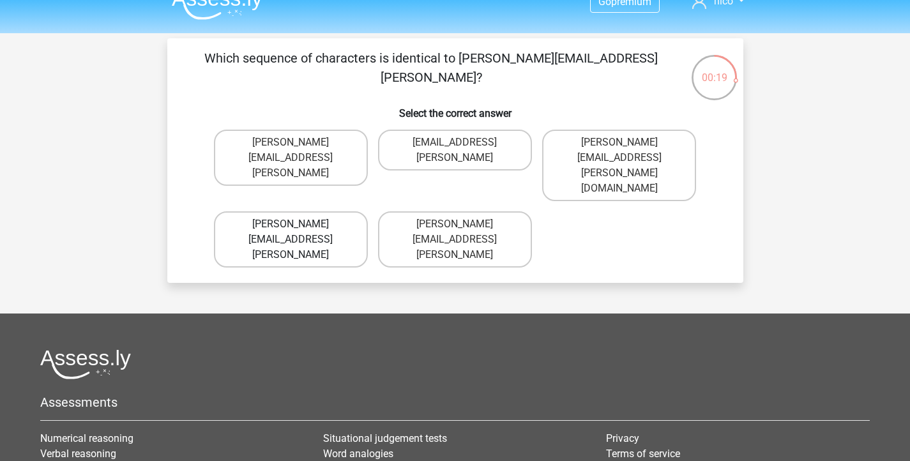
click at [308, 211] on label "Arthur.Bradly@mailme.coo" at bounding box center [291, 239] width 154 height 56
click at [299, 224] on input "Arthur.Bradly@mailme.coo" at bounding box center [295, 228] width 8 height 8
radio input "true"
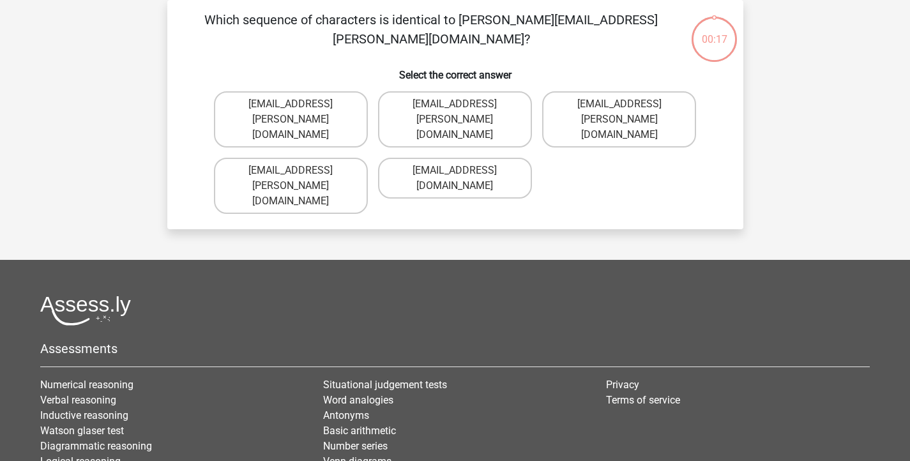
scroll to position [16, 0]
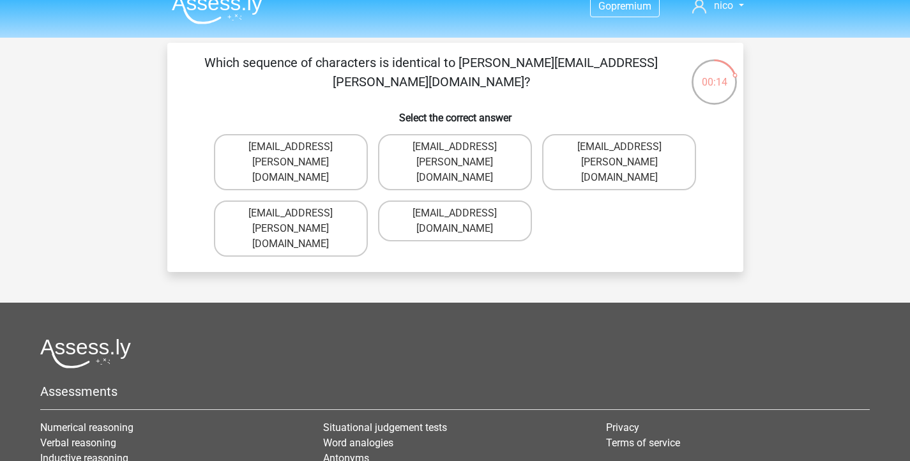
click at [456, 148] on input "Theo+Sadler@Gmail.uk.com" at bounding box center [459, 151] width 8 height 8
radio input "true"
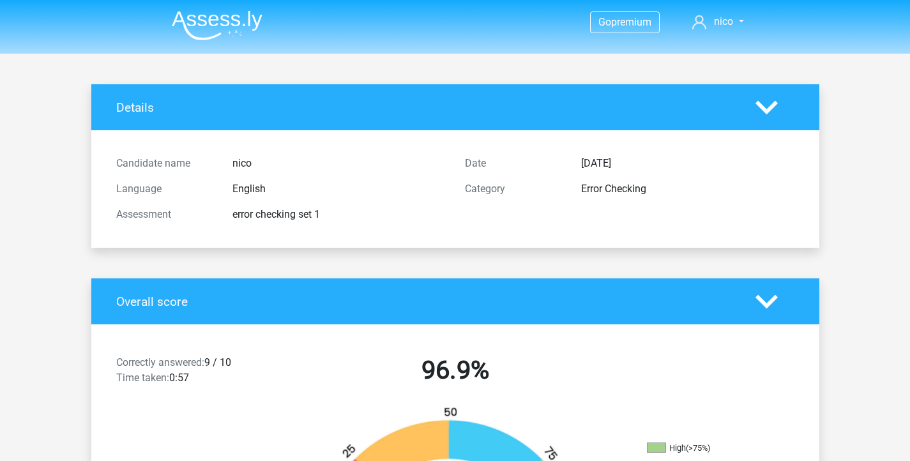
scroll to position [200, 0]
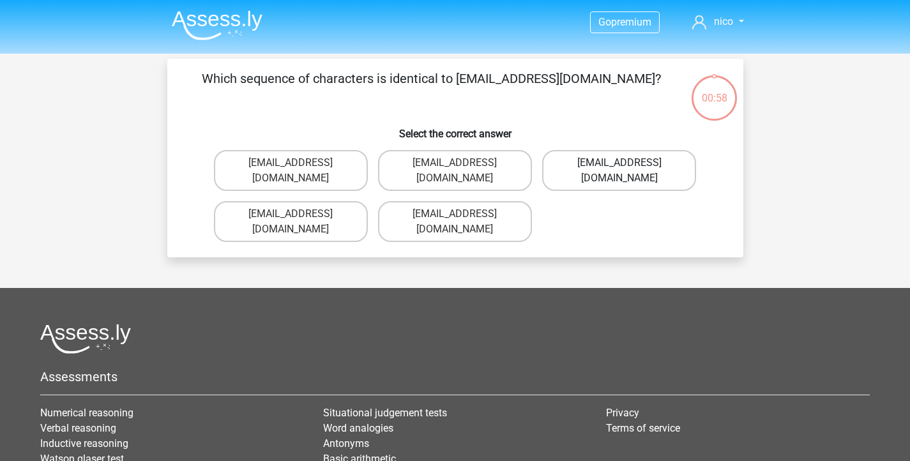
click at [612, 168] on label "[EMAIL_ADDRESS][DOMAIN_NAME]" at bounding box center [619, 170] width 154 height 41
click at [620, 168] on input "[EMAIL_ADDRESS][DOMAIN_NAME]" at bounding box center [624, 167] width 8 height 8
radio input "true"
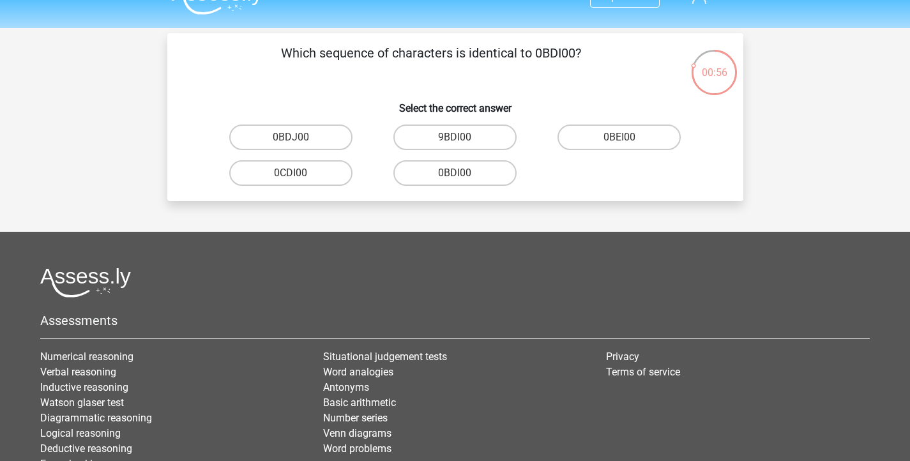
scroll to position [22, 0]
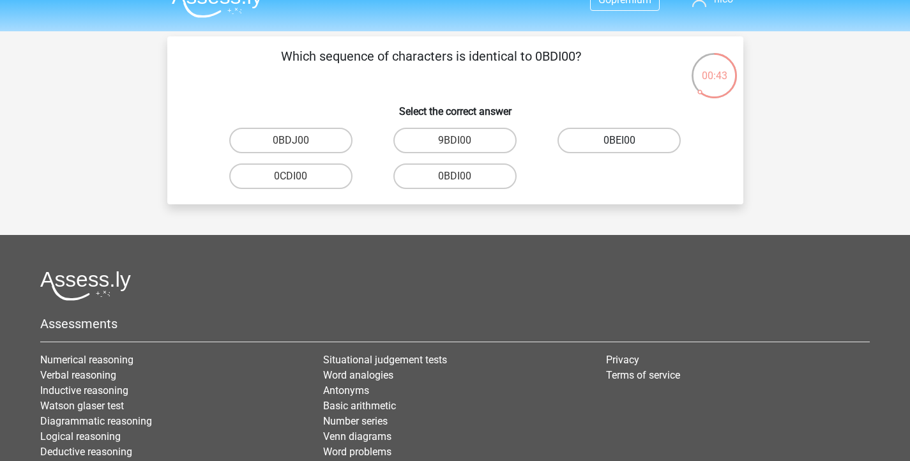
click at [593, 139] on label "0BEI00" at bounding box center [619, 141] width 123 height 26
click at [620, 141] on input "0BEI00" at bounding box center [624, 145] width 8 height 8
radio input "true"
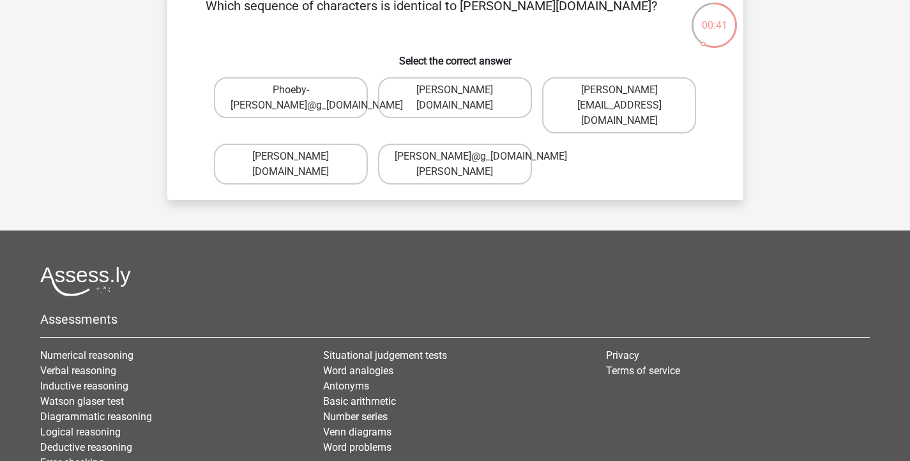
scroll to position [54, 0]
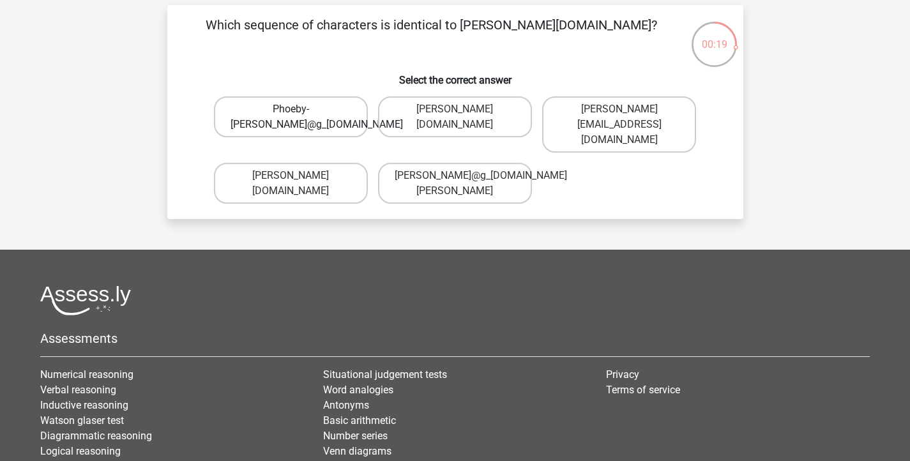
click at [316, 122] on label "Phoeby-[PERSON_NAME]@g_[DOMAIN_NAME]" at bounding box center [291, 116] width 154 height 41
click at [299, 118] on input "Phoeby-[PERSON_NAME]@g_[DOMAIN_NAME]" at bounding box center [295, 113] width 8 height 8
radio input "true"
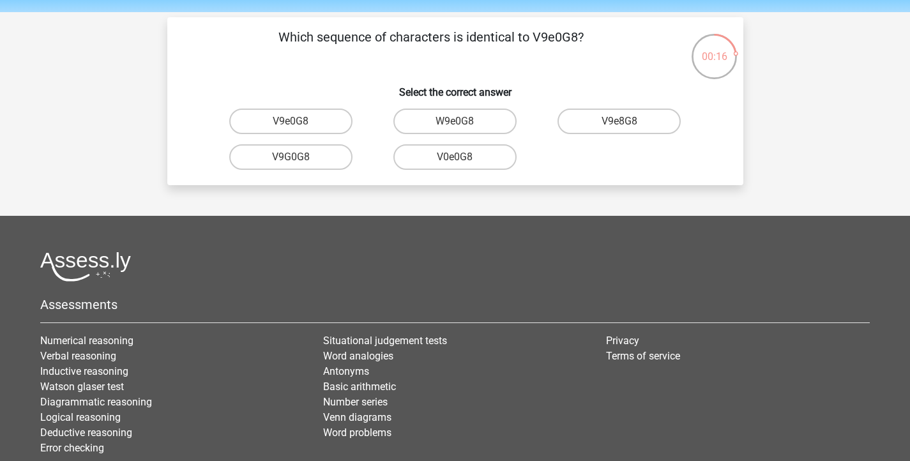
scroll to position [39, 0]
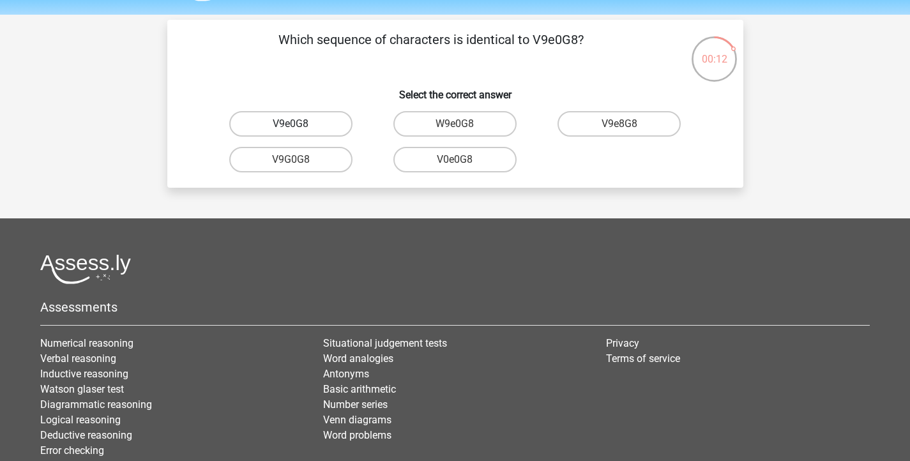
click at [331, 121] on label "V9e0G8" at bounding box center [290, 124] width 123 height 26
click at [299, 124] on input "V9e0G8" at bounding box center [295, 128] width 8 height 8
radio input "true"
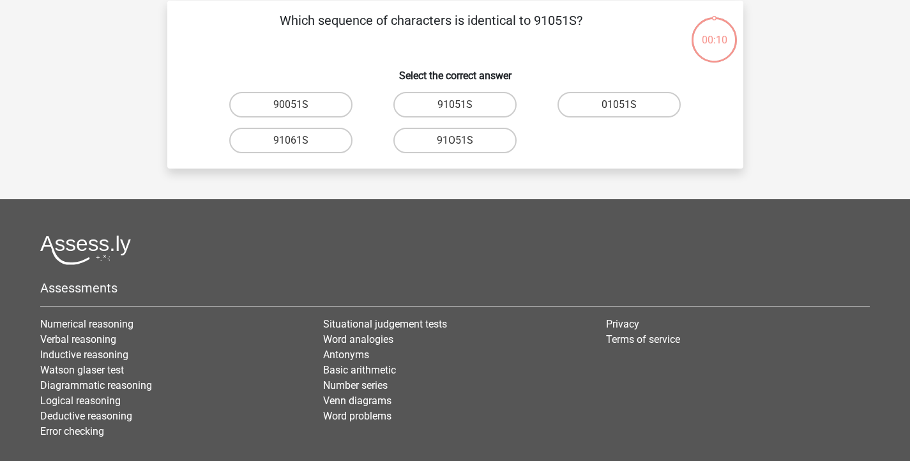
scroll to position [59, 0]
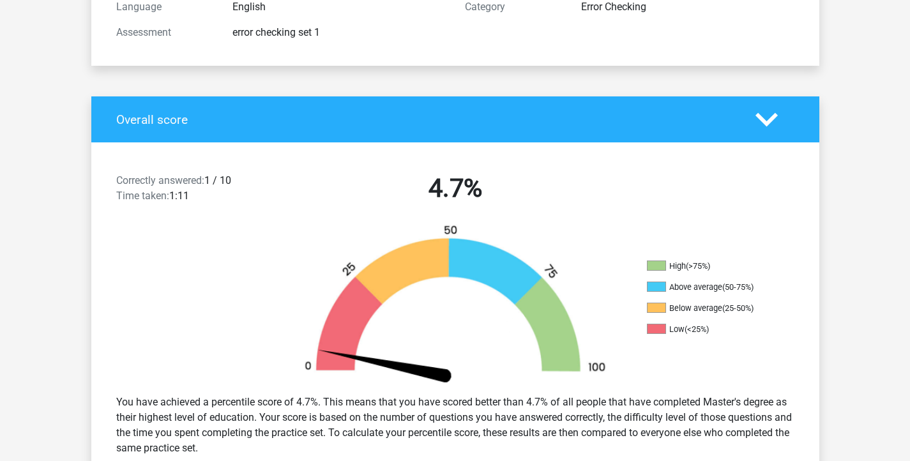
scroll to position [203, 0]
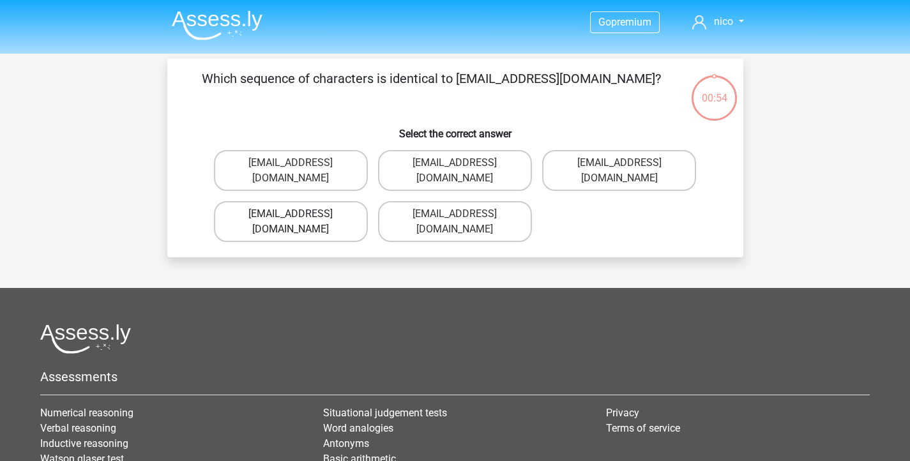
click at [346, 201] on label "[EMAIL_ADDRESS][DOMAIN_NAME]" at bounding box center [291, 221] width 154 height 41
click at [299, 214] on input "Evie_Meade@jointmail.com.uk" at bounding box center [295, 218] width 8 height 8
radio input "true"
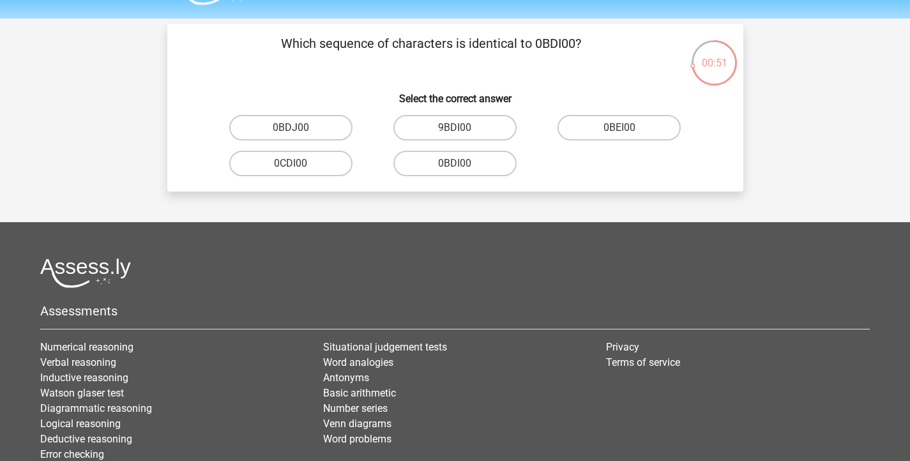
scroll to position [31, 0]
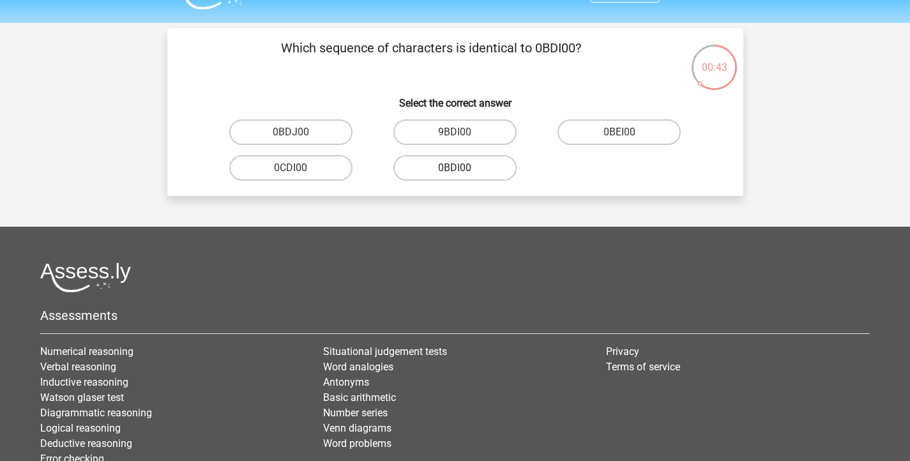
click at [451, 166] on label "0BDI00" at bounding box center [454, 168] width 123 height 26
click at [455, 168] on input "0BDI00" at bounding box center [459, 172] width 8 height 8
radio input "true"
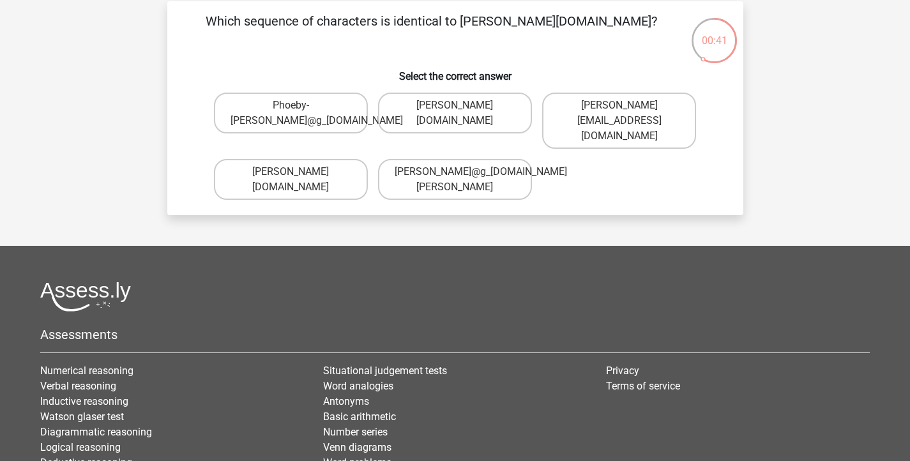
scroll to position [57, 0]
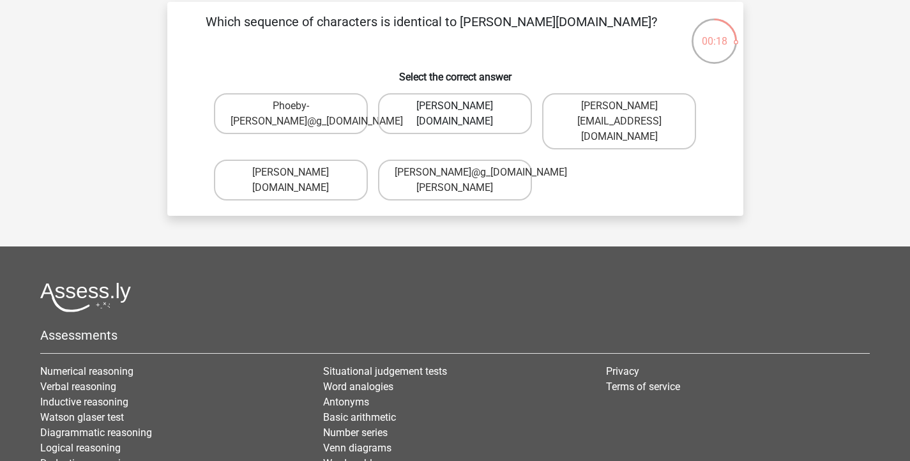
click at [487, 116] on label "Phoebe-Patterson@g_mail.gr" at bounding box center [455, 113] width 154 height 41
click at [463, 114] on input "Phoebe-Patterson@g_mail.gr" at bounding box center [459, 110] width 8 height 8
radio input "true"
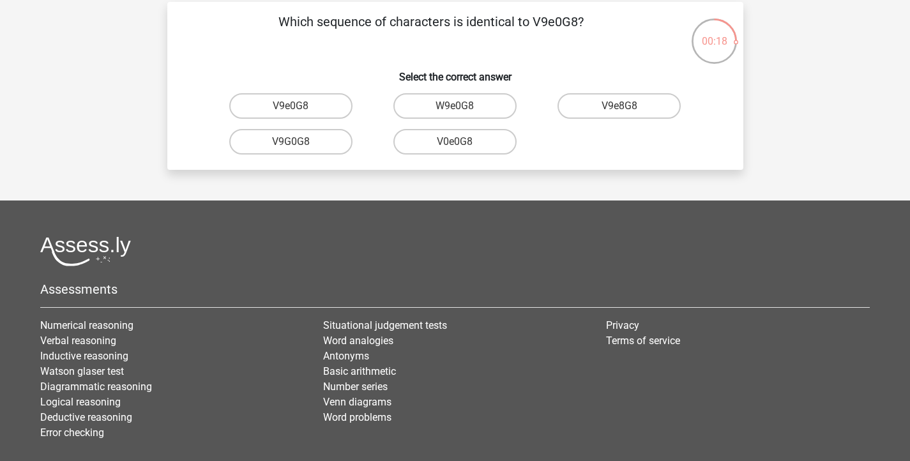
scroll to position [59, 0]
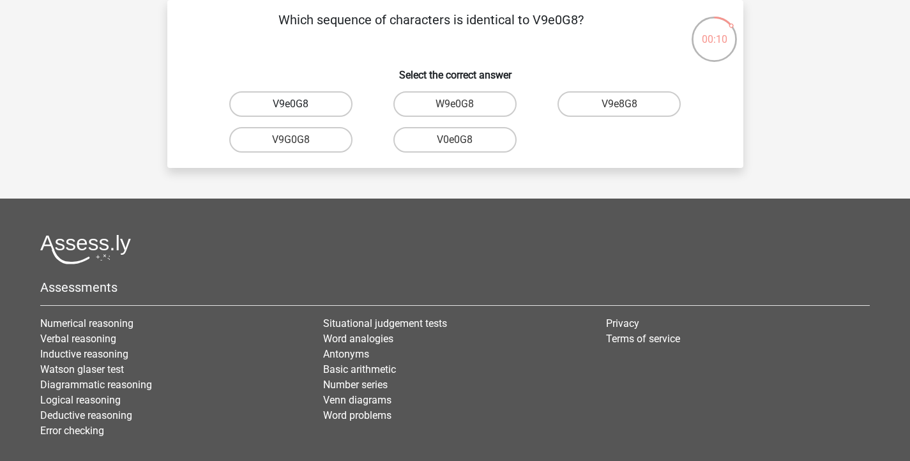
click at [321, 99] on label "V9e0G8" at bounding box center [290, 104] width 123 height 26
click at [299, 104] on input "V9e0G8" at bounding box center [295, 108] width 8 height 8
radio input "true"
click at [483, 98] on label "91051S" at bounding box center [454, 104] width 123 height 26
click at [463, 104] on input "91051S" at bounding box center [459, 108] width 8 height 8
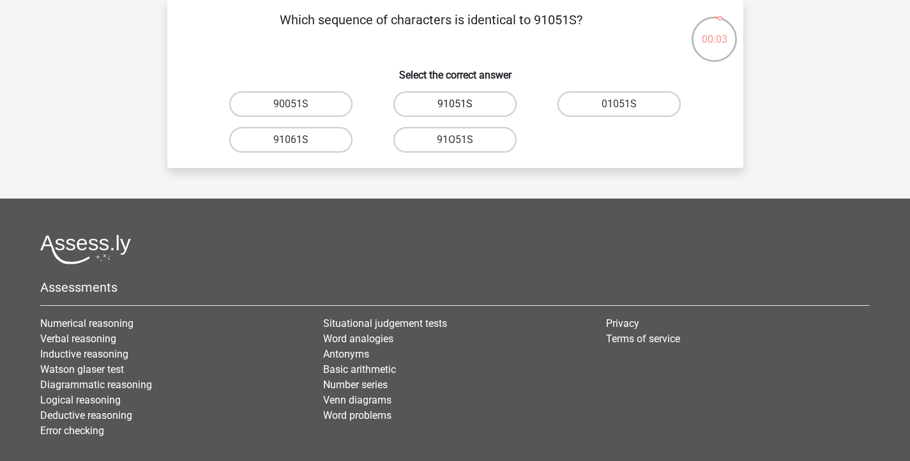
radio input "true"
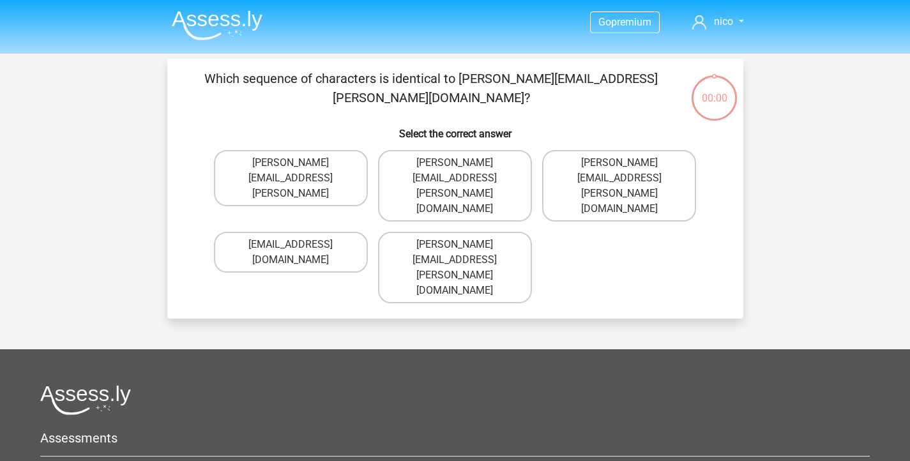
scroll to position [59, 0]
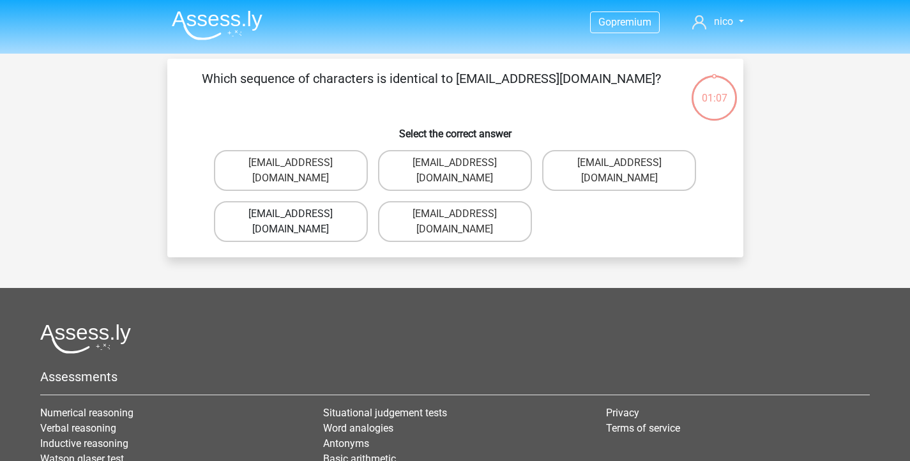
click at [318, 202] on label "[EMAIL_ADDRESS][DOMAIN_NAME]" at bounding box center [291, 221] width 154 height 41
click at [299, 214] on input "[EMAIL_ADDRESS][DOMAIN_NAME]" at bounding box center [295, 218] width 8 height 8
radio input "true"
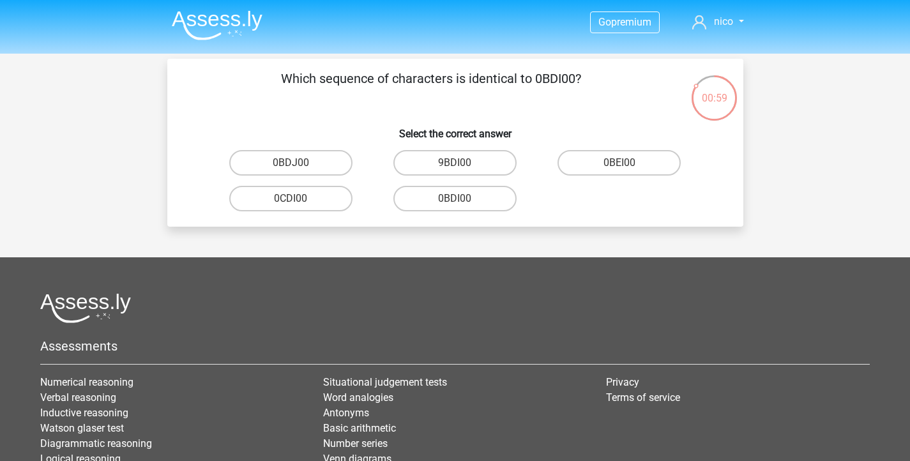
click at [459, 203] on input "0BDI00" at bounding box center [459, 203] width 8 height 8
radio input "true"
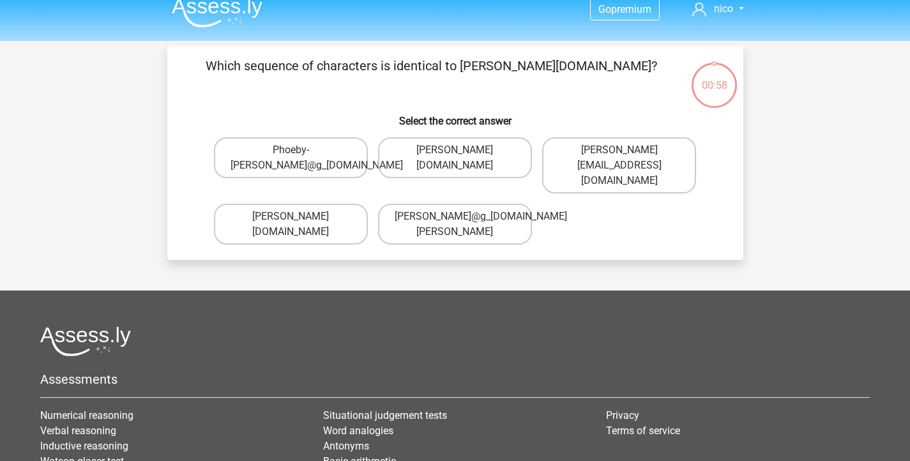
scroll to position [11, 0]
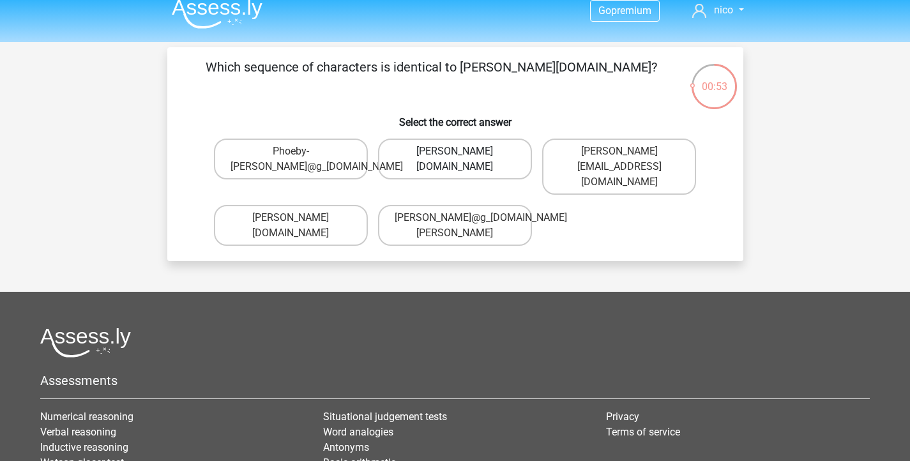
click at [478, 158] on label "Phoebe-Patterson@g_mail.gr" at bounding box center [455, 159] width 154 height 41
click at [463, 158] on input "Phoebe-Patterson@g_mail.gr" at bounding box center [459, 155] width 8 height 8
radio input "true"
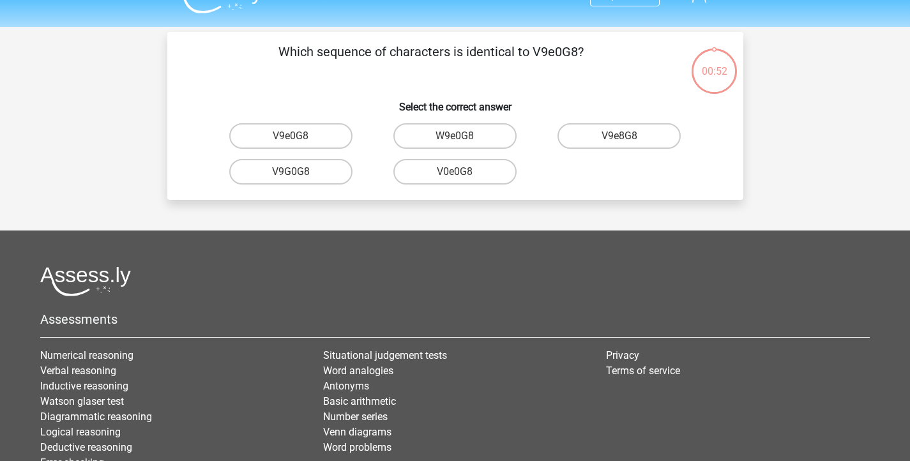
scroll to position [22, 0]
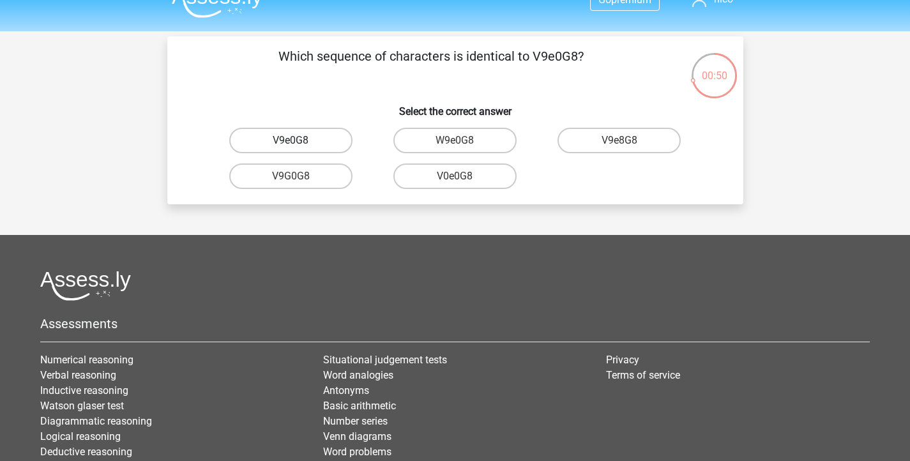
click at [319, 141] on label "V9e0G8" at bounding box center [290, 141] width 123 height 26
click at [299, 141] on input "V9e0G8" at bounding box center [295, 145] width 8 height 8
radio input "true"
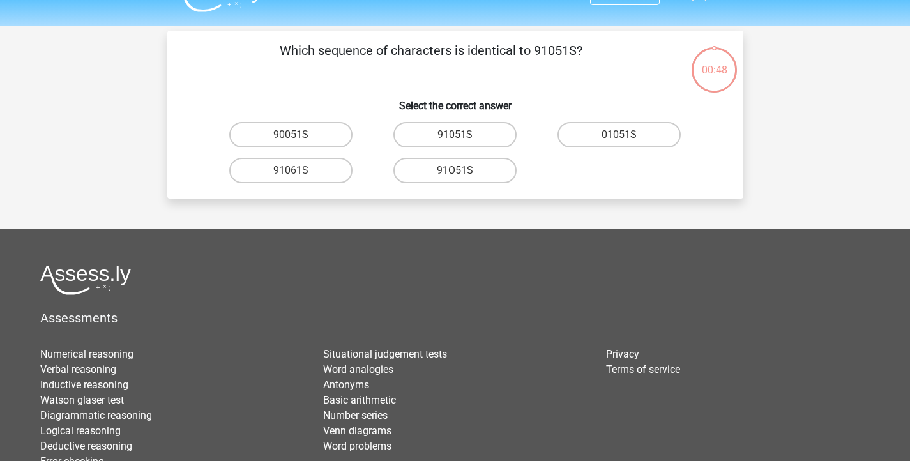
scroll to position [26, 0]
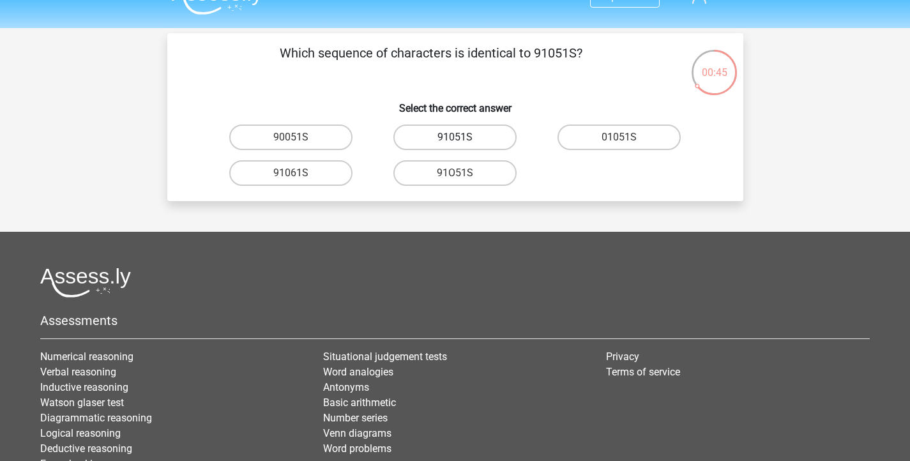
click at [491, 137] on label "91051S" at bounding box center [454, 138] width 123 height 26
click at [463, 137] on input "91051S" at bounding box center [459, 141] width 8 height 8
radio input "true"
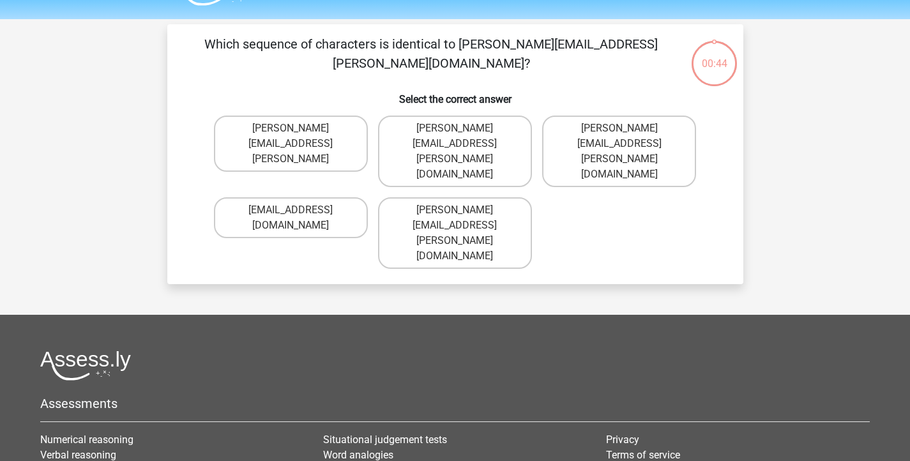
scroll to position [31, 0]
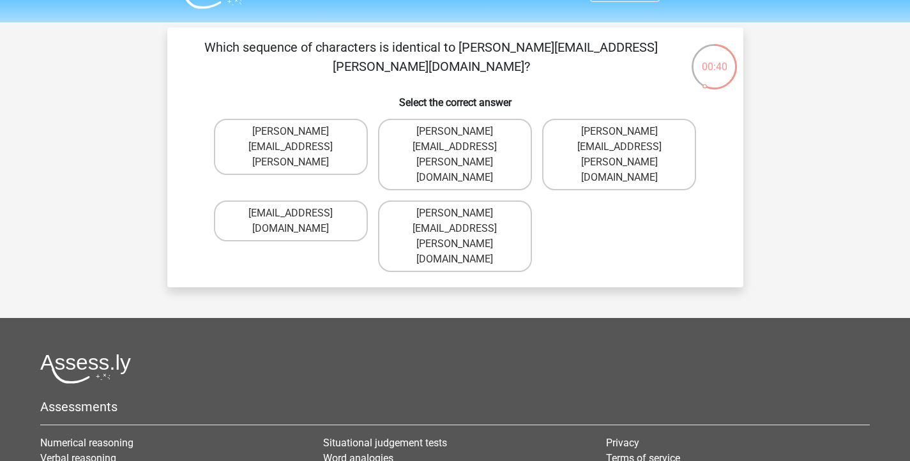
click at [456, 213] on input "Connor.Paterson@mailme.com" at bounding box center [459, 217] width 8 height 8
radio input "true"
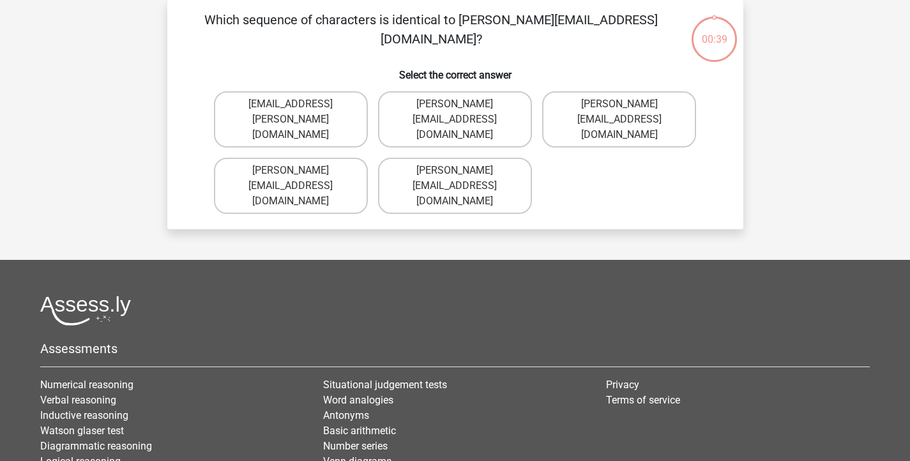
scroll to position [36, 0]
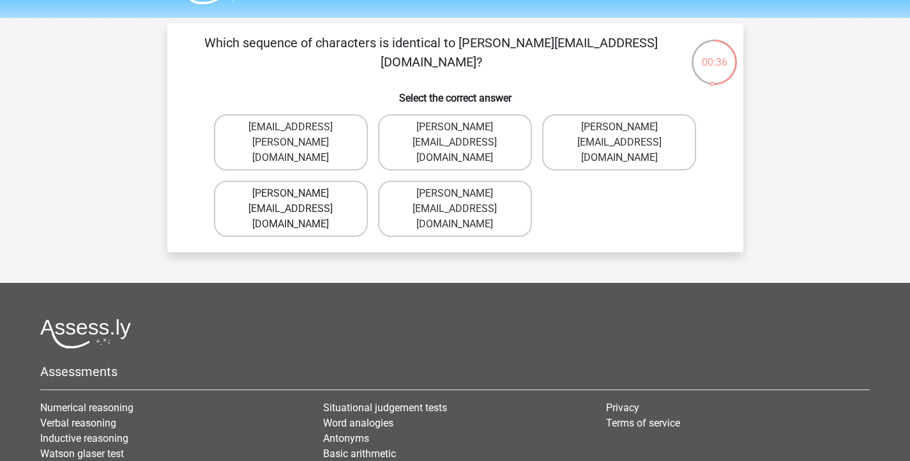
click at [306, 193] on label "Ava-Carroll@mailme.uk.com" at bounding box center [291, 209] width 154 height 56
click at [299, 194] on input "Ava-Carroll@mailme.uk.com" at bounding box center [295, 198] width 8 height 8
radio input "true"
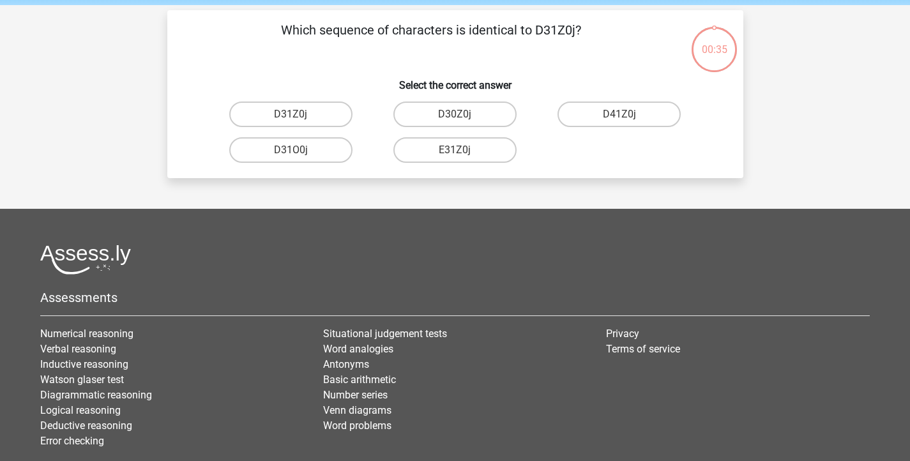
scroll to position [48, 0]
click at [324, 115] on label "D31Z0j" at bounding box center [290, 115] width 123 height 26
click at [299, 115] on input "D31Z0j" at bounding box center [295, 119] width 8 height 8
radio input "true"
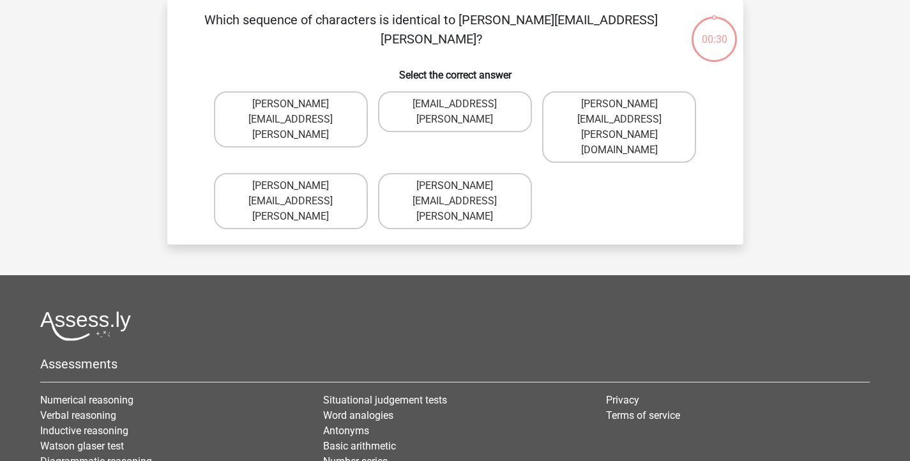
scroll to position [42, 0]
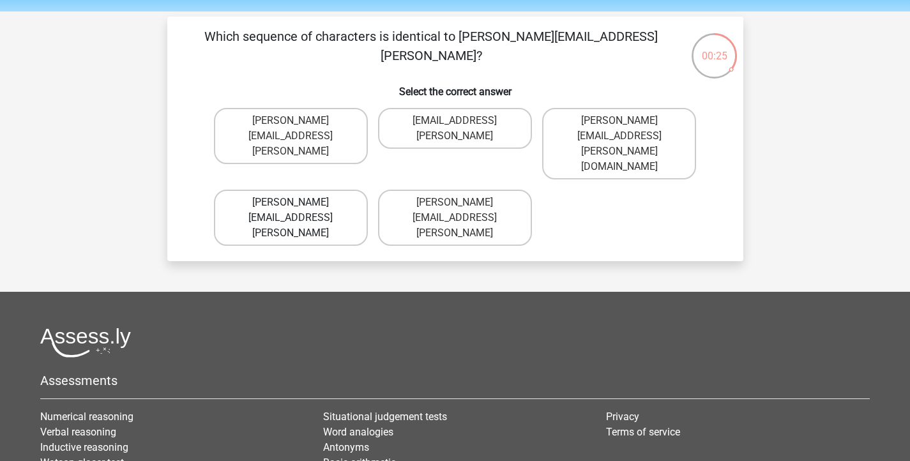
click at [285, 190] on label "Arthur.Bradly@mailme.coo" at bounding box center [291, 218] width 154 height 56
click at [291, 202] on input "Arthur.Bradly@mailme.coo" at bounding box center [295, 206] width 8 height 8
radio input "true"
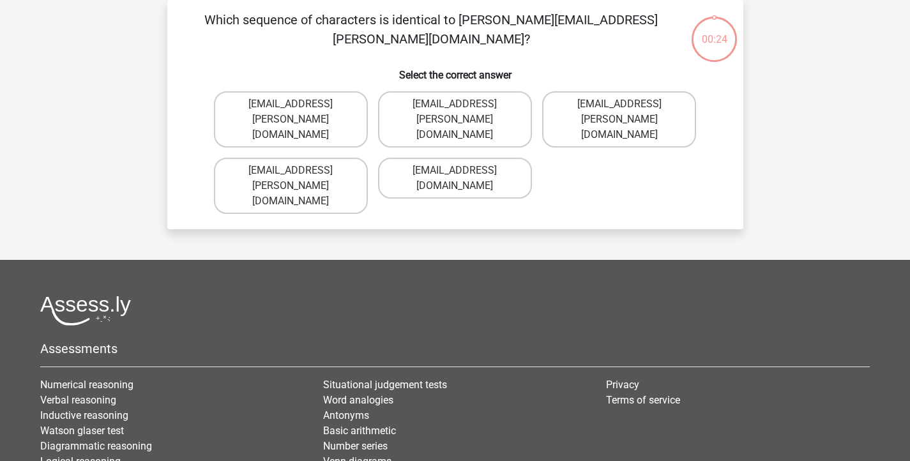
scroll to position [51, 0]
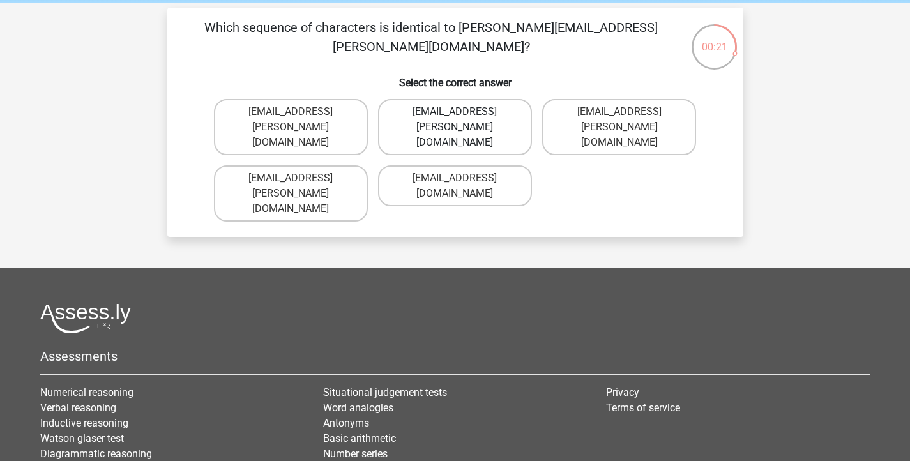
click at [456, 110] on label "Theo+Sadler@Gmail.uk.com" at bounding box center [455, 127] width 154 height 56
click at [456, 112] on input "Theo+Sadler@Gmail.uk.com" at bounding box center [459, 116] width 8 height 8
radio input "true"
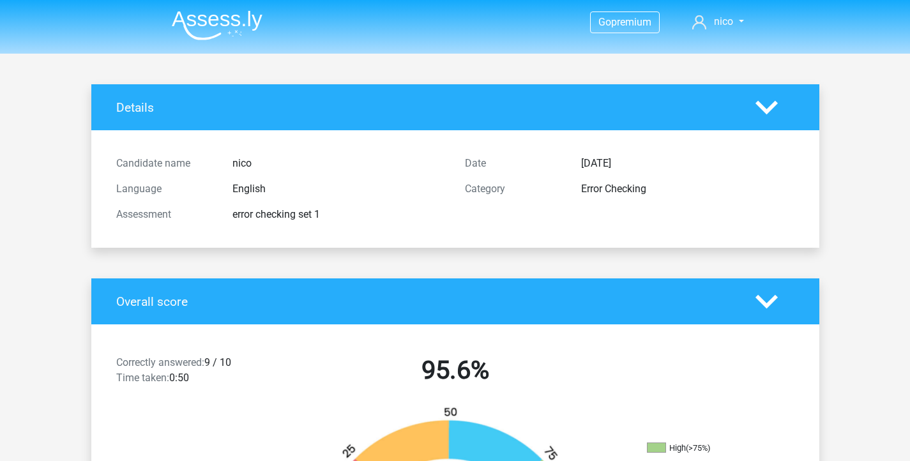
scroll to position [216, 0]
